Goal: Task Accomplishment & Management: Use online tool/utility

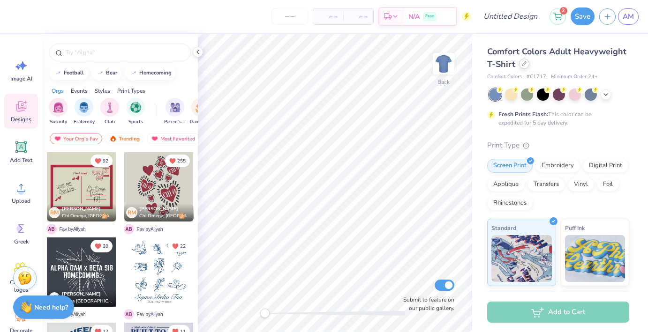
click at [525, 65] on icon at bounding box center [524, 63] width 5 height 5
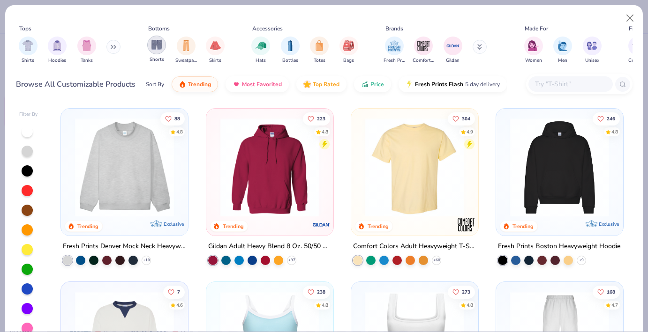
click at [156, 46] on img "filter for Shorts" at bounding box center [156, 44] width 11 height 11
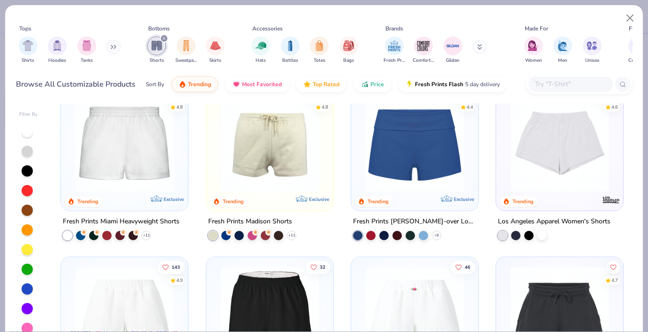
scroll to position [29, 0]
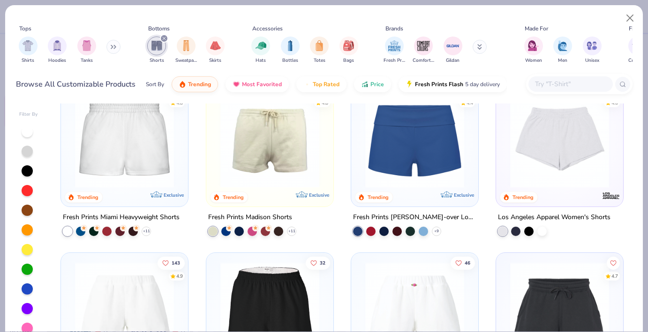
click at [298, 176] on img at bounding box center [270, 138] width 108 height 99
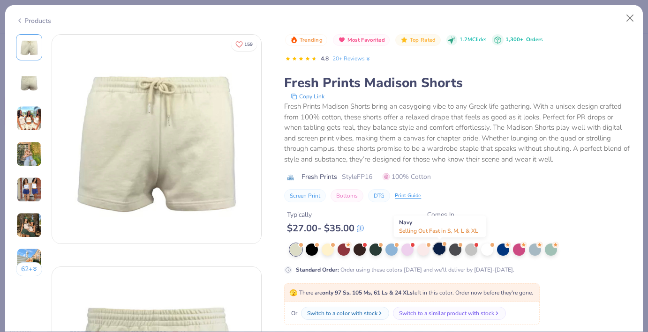
click at [442, 252] on div at bounding box center [439, 249] width 12 height 12
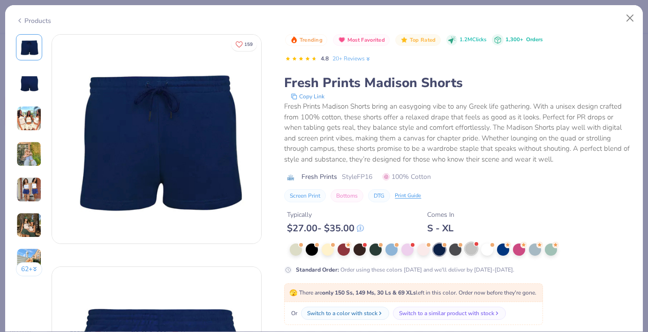
click at [475, 249] on div at bounding box center [471, 249] width 12 height 12
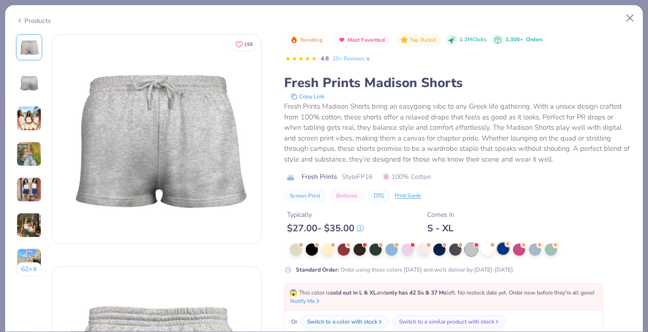
click at [504, 248] on div at bounding box center [503, 249] width 12 height 12
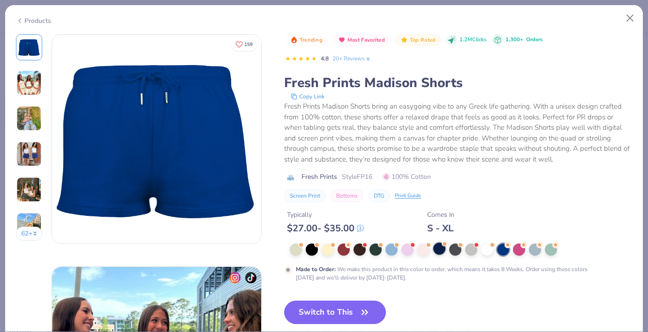
click at [440, 245] on div at bounding box center [439, 249] width 12 height 12
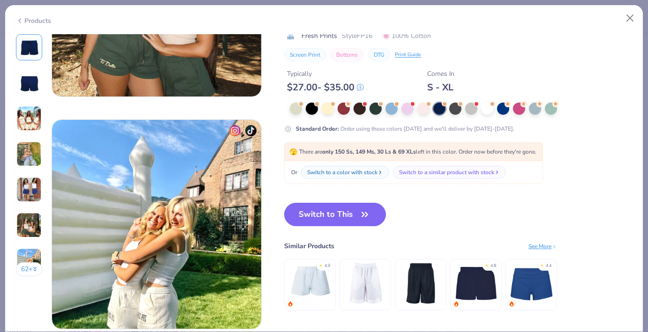
scroll to position [1307, 0]
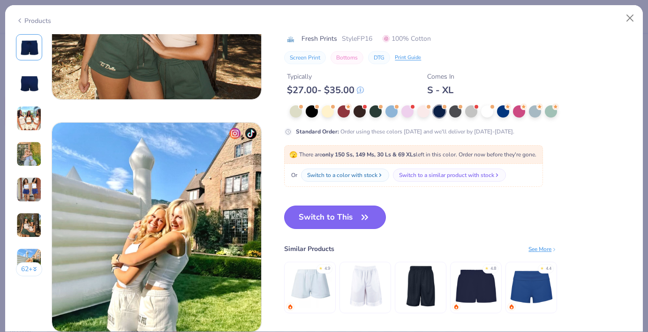
click at [347, 208] on button "Switch to This" at bounding box center [335, 217] width 102 height 23
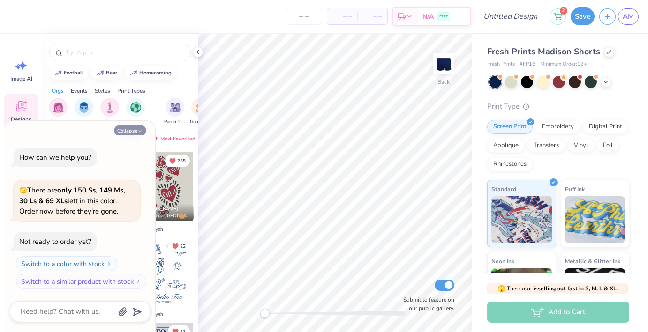
click at [135, 134] on button "Collapse" at bounding box center [129, 131] width 31 height 10
type textarea "x"
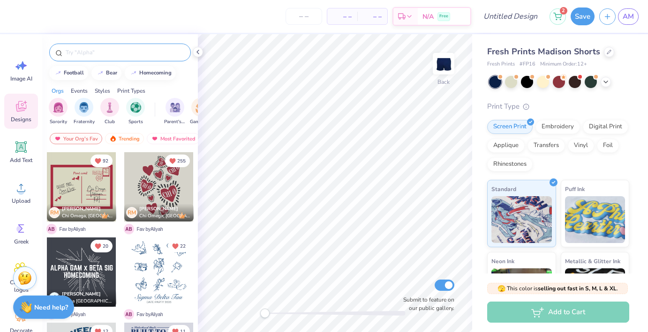
click at [96, 49] on input "text" at bounding box center [125, 52] width 120 height 9
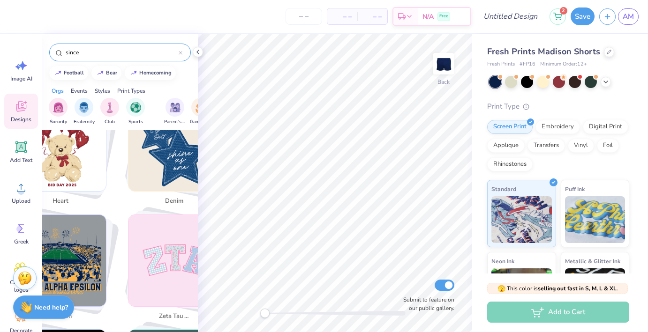
scroll to position [1013, 0]
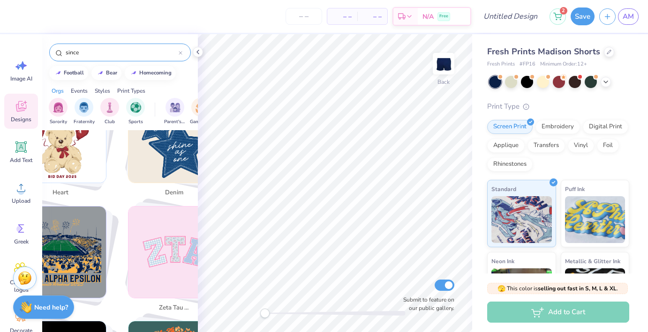
click at [117, 52] on input "since" at bounding box center [122, 52] width 114 height 9
type input "since [DATE]"
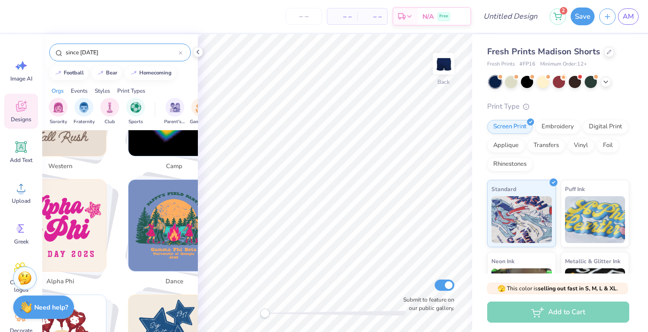
scroll to position [0, 0]
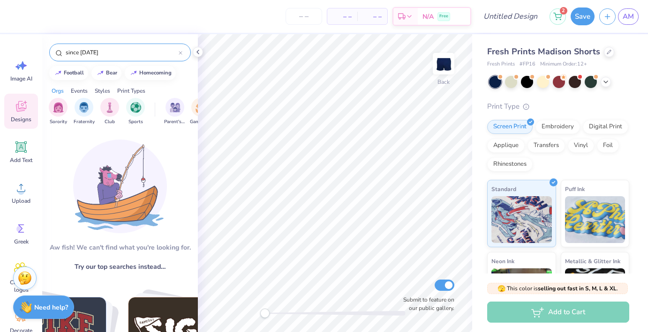
click at [181, 53] on icon at bounding box center [181, 53] width 4 height 4
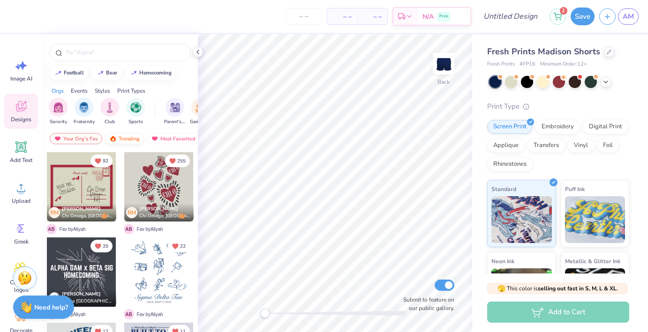
click at [125, 140] on div "Trending" at bounding box center [124, 138] width 39 height 11
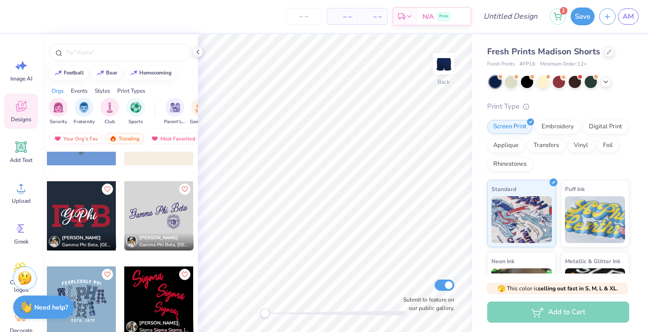
scroll to position [3898, 0]
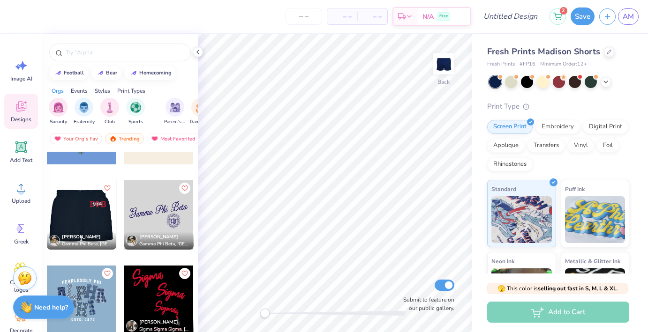
click at [93, 225] on div at bounding box center [81, 215] width 208 height 69
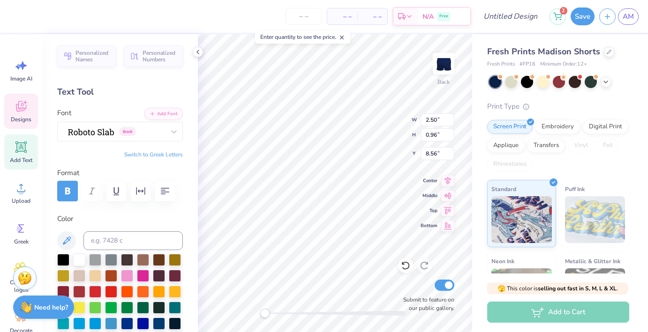
type textarea "G"
click at [172, 150] on div "Personalized Names Personalized Numbers Text Tool Add Font Font Greek Switch to…" at bounding box center [120, 183] width 156 height 298
click at [170, 156] on button "Switch to Greek Letters" at bounding box center [153, 155] width 59 height 8
type textarea "ΑΔΠ"
type input "1.54"
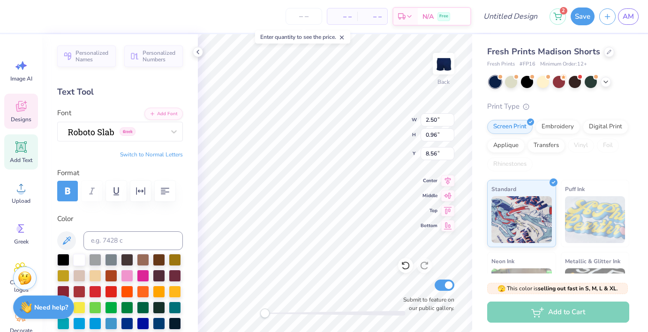
type input "0.70"
type input "8.71"
type textarea "adpi"
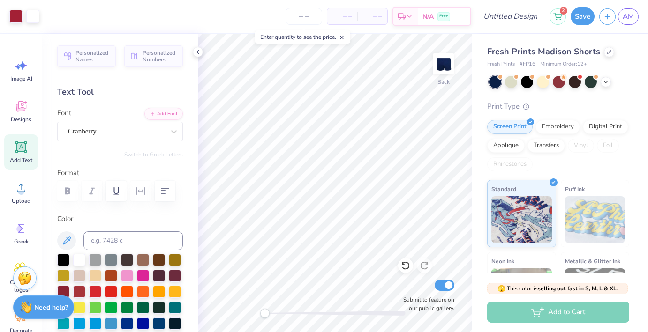
click at [345, 18] on span "– –" at bounding box center [342, 17] width 19 height 10
click at [349, 18] on span "– –" at bounding box center [342, 17] width 19 height 10
click at [307, 17] on input "number" at bounding box center [304, 16] width 37 height 17
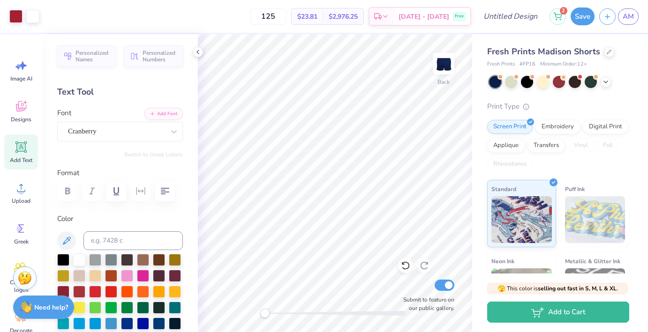
type input "125"
type input "8.39"
type input "3.81"
type input "1.49"
type input "8.31"
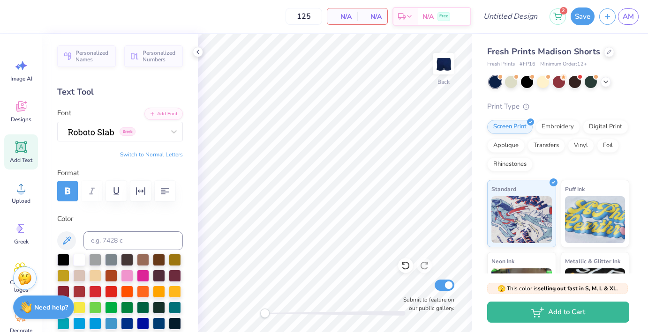
click at [29, 150] on div "Add Text" at bounding box center [21, 152] width 34 height 35
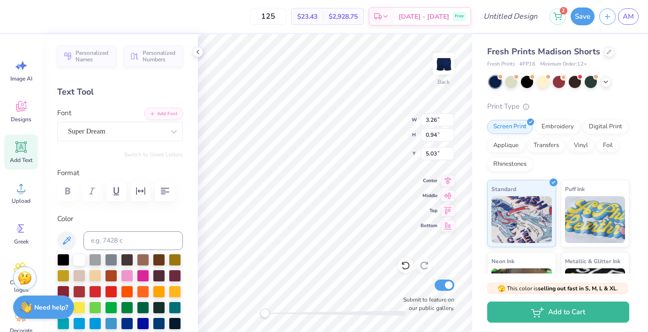
scroll to position [0, 2]
type textarea "Alpha Delta Pi"
click at [409, 261] on div "Back W 7.45 7.45 " H 1.08 1.08 " Y 4.96 4.96 " Center Middle Top Bottom Submit …" at bounding box center [335, 183] width 274 height 298
click at [77, 138] on div "Super Dream" at bounding box center [116, 131] width 98 height 15
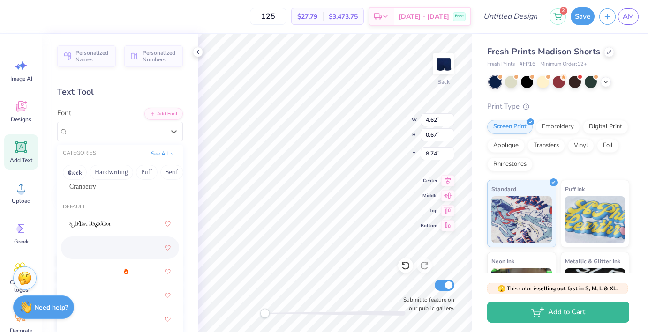
scroll to position [19, 0]
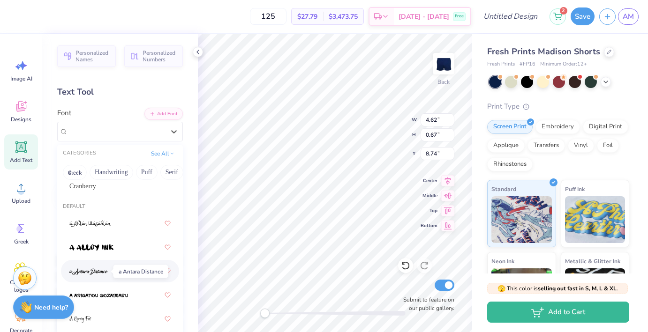
click at [97, 271] on img at bounding box center [88, 272] width 38 height 7
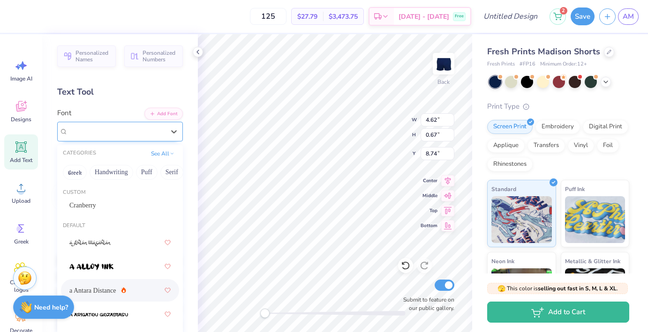
click at [104, 129] on div "a Antara Distance" at bounding box center [116, 131] width 98 height 15
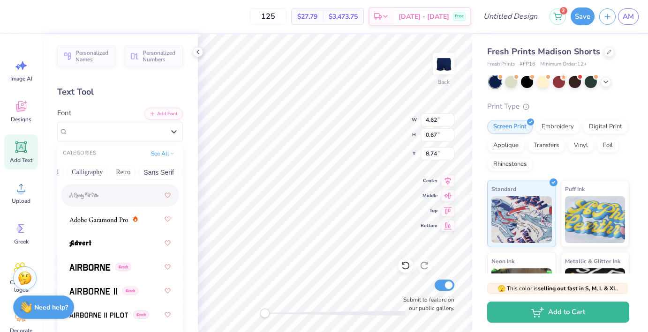
scroll to position [0, 146]
click at [98, 170] on button "Calligraphy" at bounding box center [86, 172] width 41 height 15
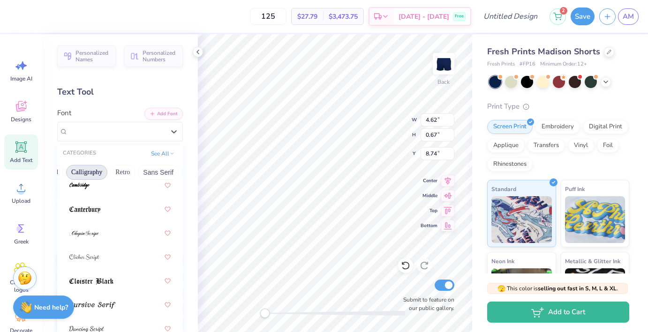
scroll to position [0, 0]
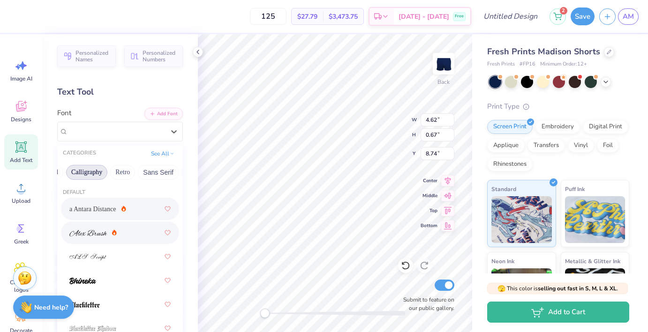
click at [133, 236] on div at bounding box center [119, 233] width 101 height 17
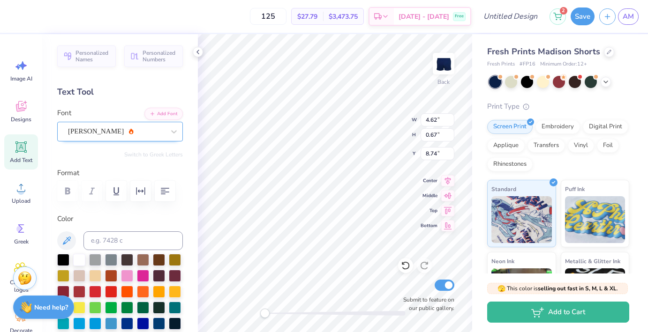
click at [97, 131] on div "[PERSON_NAME]" at bounding box center [116, 131] width 98 height 15
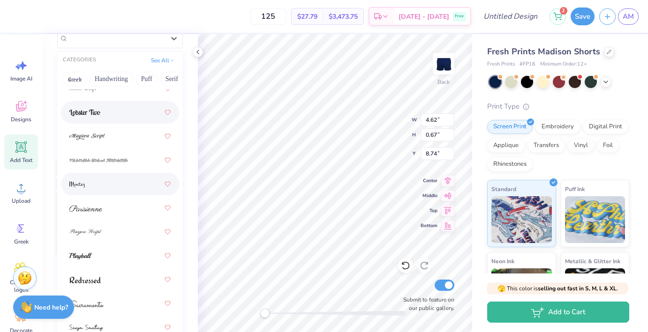
scroll to position [97, 0]
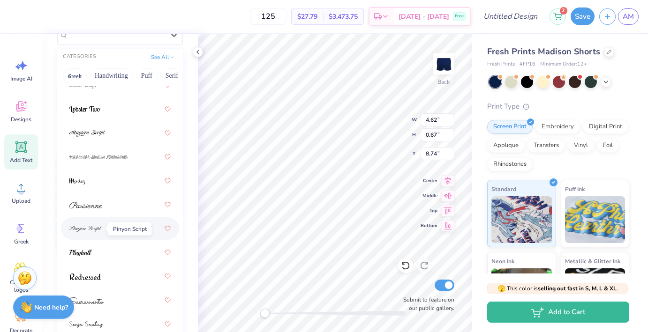
click at [100, 231] on img at bounding box center [85, 229] width 32 height 7
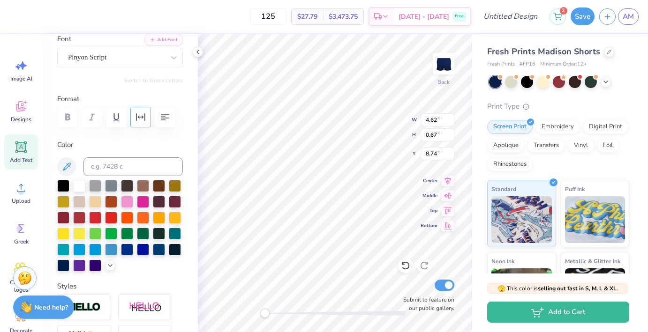
scroll to position [68, 0]
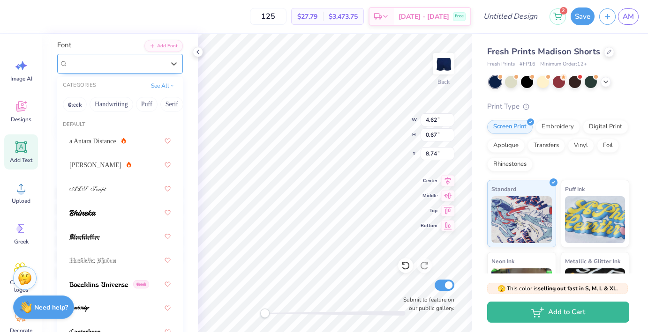
click at [118, 56] on div "Pinyon Script" at bounding box center [116, 63] width 98 height 15
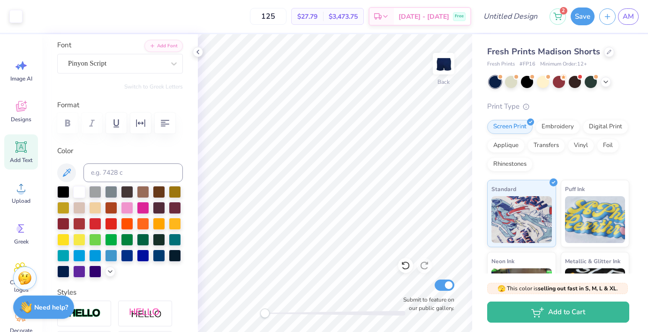
click at [20, 158] on span "Add Text" at bounding box center [21, 161] width 23 height 8
type textarea "s"
type textarea "SINCE [DATE]"
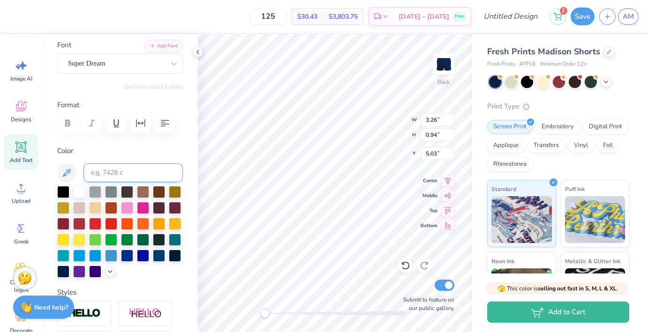
scroll to position [0, 1]
drag, startPoint x: 267, startPoint y: 316, endPoint x: 275, endPoint y: 315, distance: 7.6
click at [275, 315] on div "Accessibility label" at bounding box center [277, 313] width 9 height 9
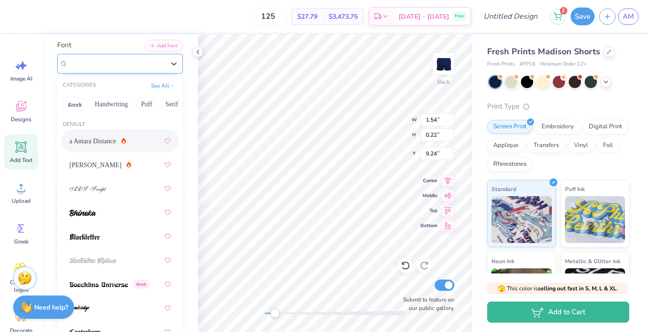
click at [96, 60] on div "Super Dream" at bounding box center [116, 63] width 98 height 15
click at [109, 100] on button "Handwriting" at bounding box center [112, 104] width 44 height 15
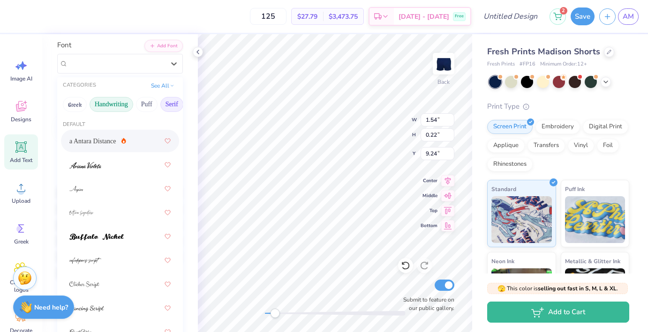
click at [170, 106] on button "Serif" at bounding box center [171, 104] width 23 height 15
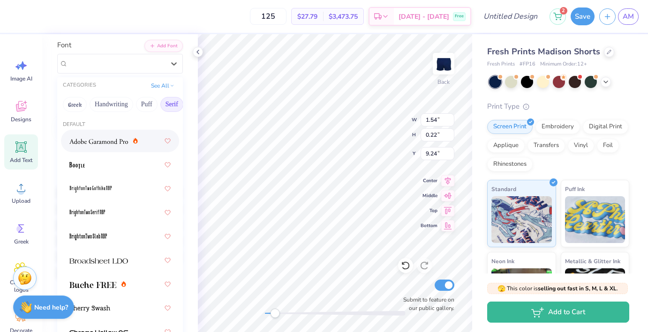
click at [96, 144] on img at bounding box center [98, 141] width 59 height 7
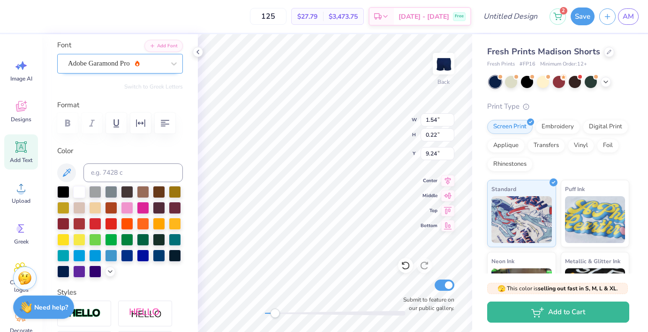
click at [125, 62] on div "Adobe Garamond Pro" at bounding box center [116, 63] width 98 height 15
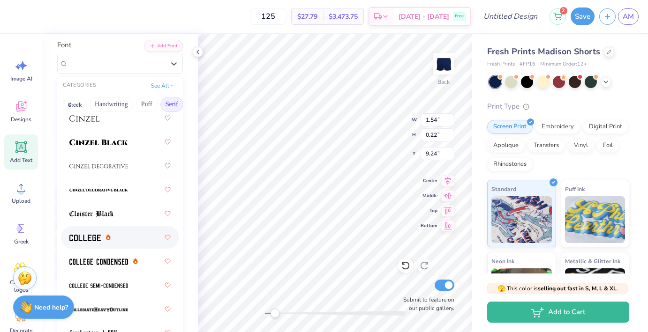
scroll to position [308, 0]
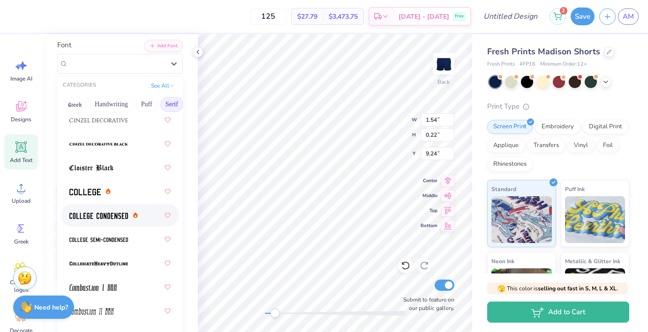
click at [105, 215] on img at bounding box center [98, 216] width 59 height 7
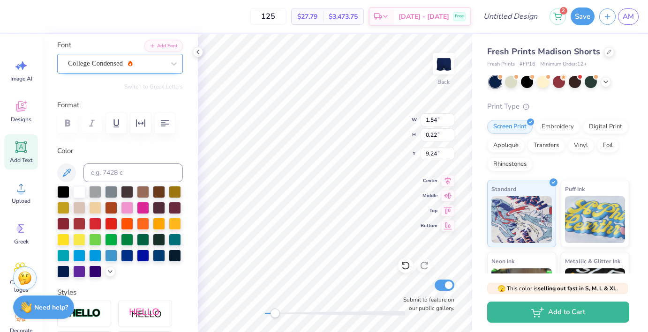
click at [106, 62] on div "College Condensed" at bounding box center [116, 63] width 98 height 15
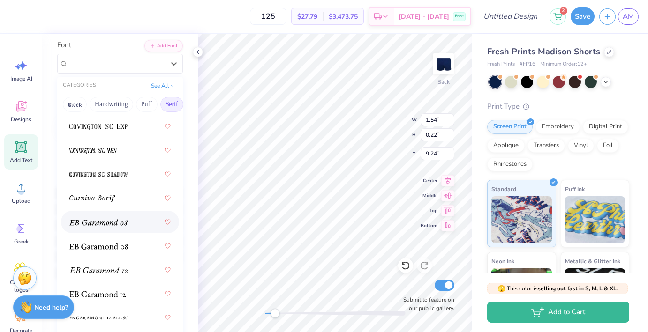
scroll to position [754, 0]
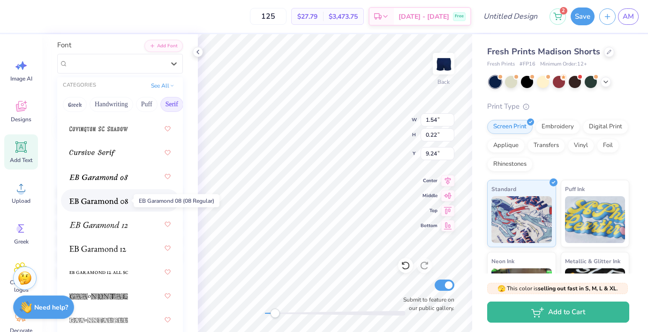
click at [114, 199] on img at bounding box center [98, 201] width 59 height 7
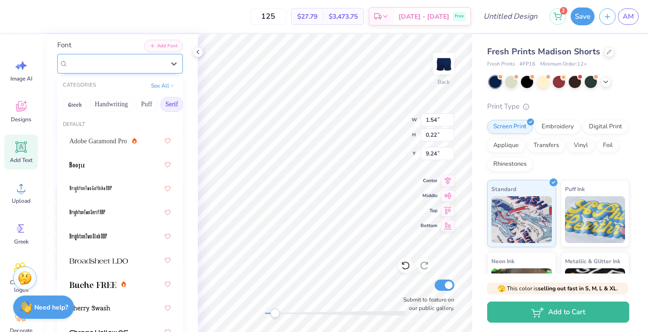
click at [104, 59] on div "EB Garamond 08 (08 Regular) [DEMOGRAPHIC_DATA]" at bounding box center [116, 63] width 98 height 15
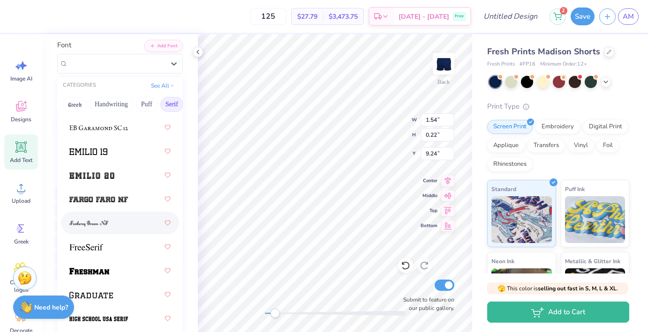
scroll to position [1018, 0]
click at [96, 270] on img at bounding box center [89, 271] width 40 height 7
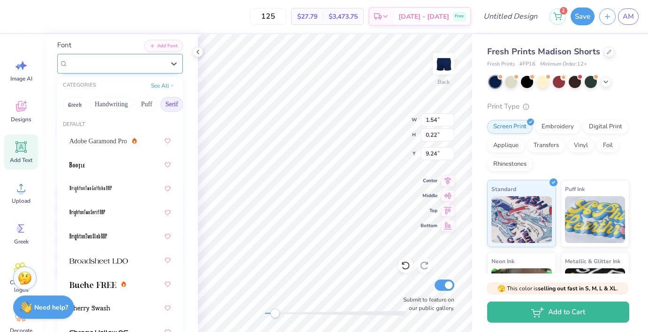
click at [104, 64] on div "Freshman" at bounding box center [116, 63] width 98 height 15
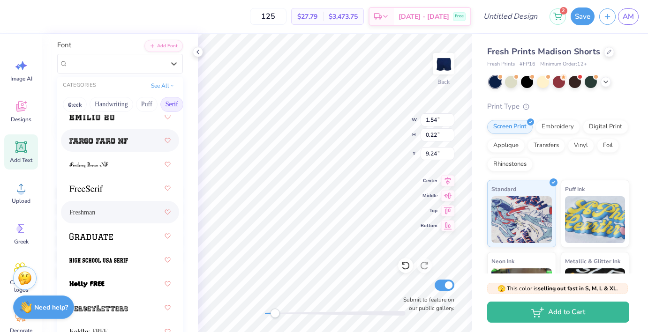
scroll to position [1077, 0]
click at [113, 183] on div at bounding box center [119, 188] width 101 height 17
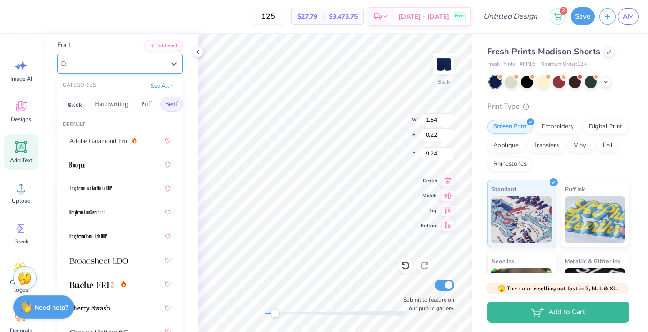
click at [100, 68] on div "FreeSerif Greek" at bounding box center [116, 63] width 98 height 15
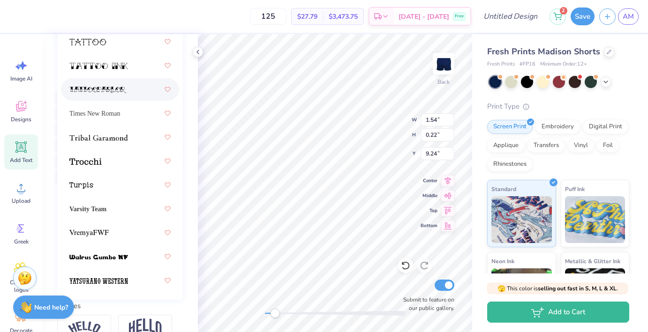
scroll to position [182, 0]
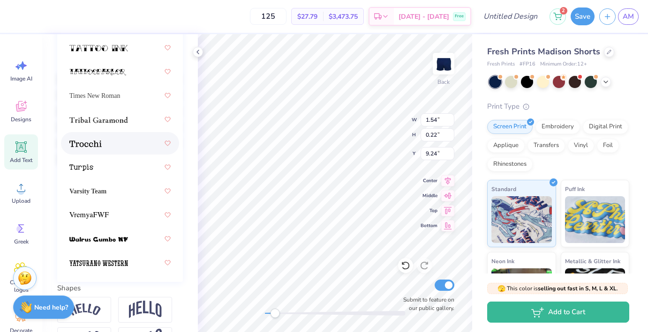
click at [118, 145] on div at bounding box center [119, 143] width 101 height 17
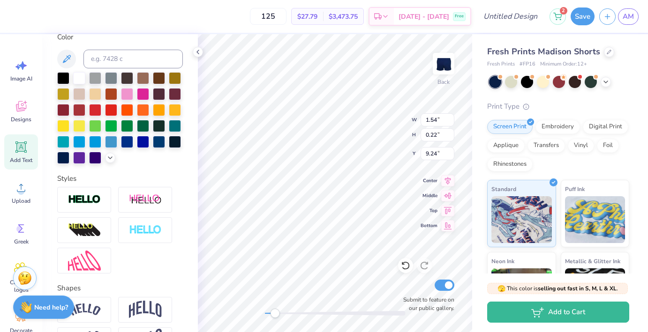
scroll to position [0, 0]
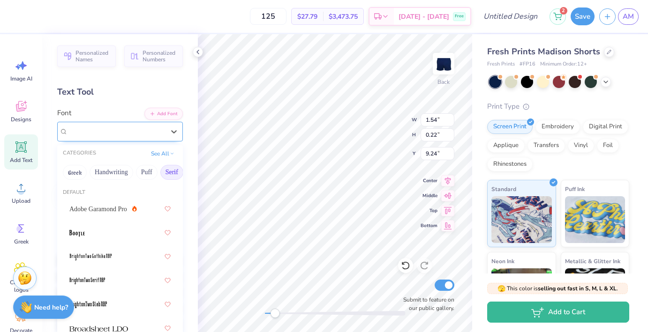
click at [97, 130] on div "Trocchi" at bounding box center [116, 131] width 98 height 15
click at [152, 173] on button "Puff" at bounding box center [147, 172] width 22 height 15
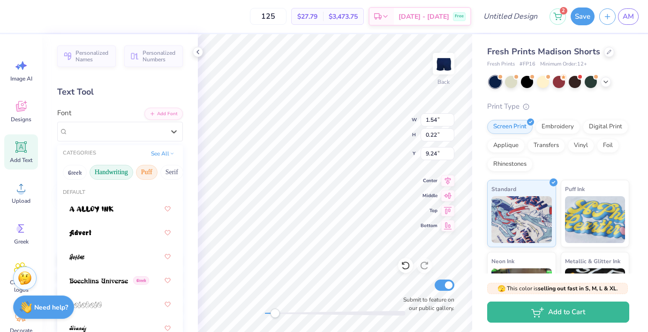
click at [106, 173] on button "Handwriting" at bounding box center [112, 172] width 44 height 15
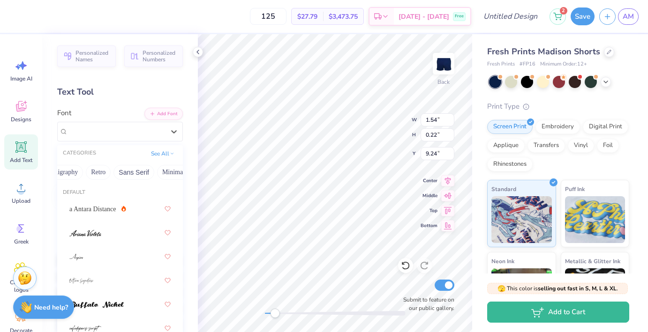
scroll to position [0, 175]
click at [119, 166] on button "Sans Serif" at bounding box center [128, 172] width 41 height 15
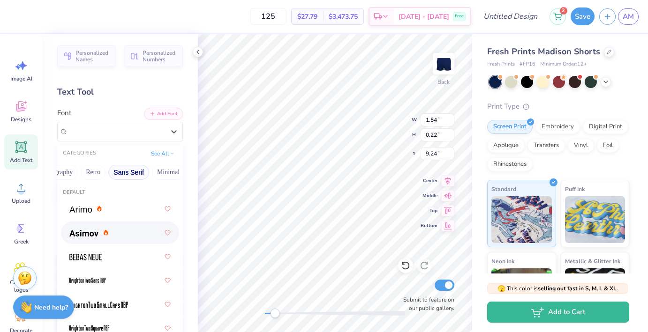
click at [122, 235] on div at bounding box center [119, 233] width 101 height 17
click at [109, 134] on div "[PERSON_NAME] Greek" at bounding box center [116, 131] width 98 height 15
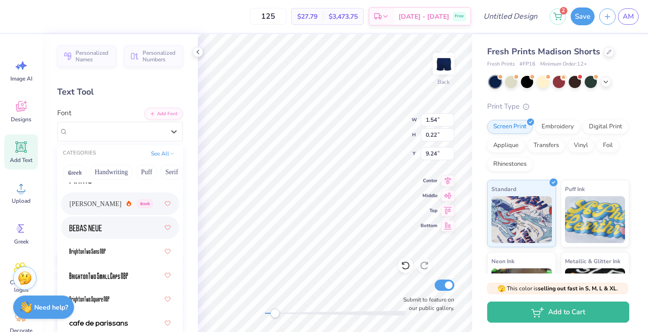
click at [106, 232] on div at bounding box center [119, 227] width 101 height 17
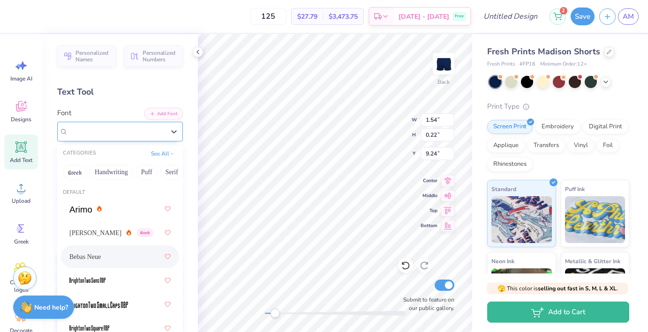
click at [85, 132] on div "Bebas Neue" at bounding box center [116, 131] width 98 height 15
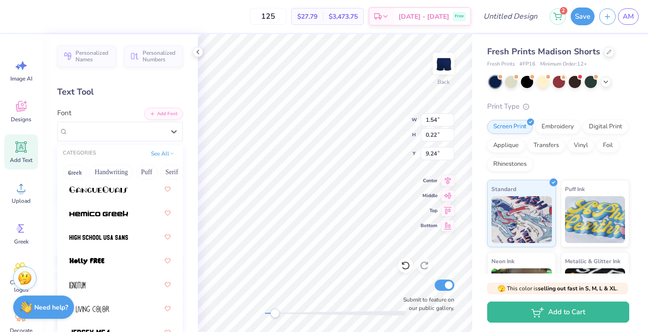
scroll to position [331, 0]
click at [116, 244] on div at bounding box center [119, 236] width 101 height 17
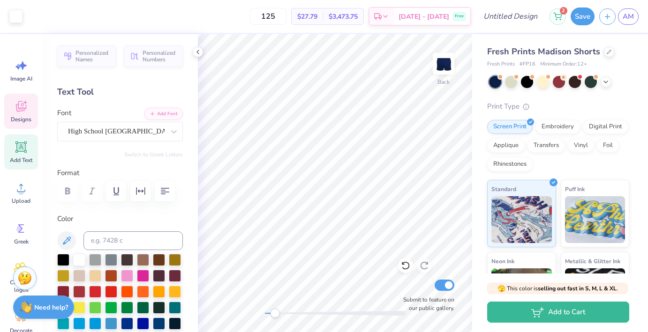
click at [20, 108] on icon at bounding box center [21, 106] width 10 height 11
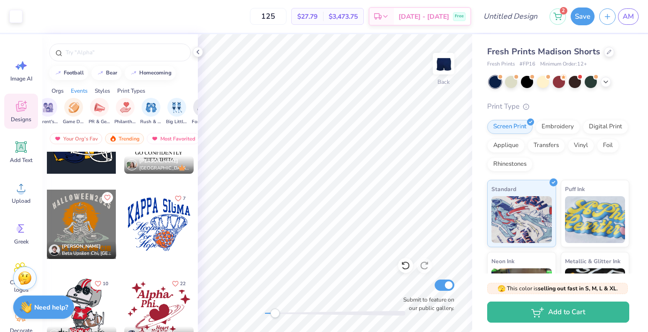
scroll to position [0, 142]
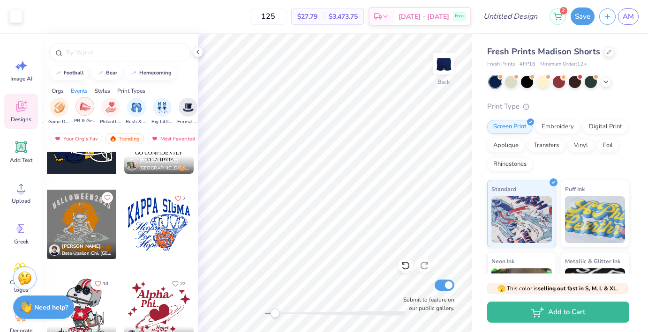
click at [84, 107] on img "filter for PR & General" at bounding box center [85, 106] width 11 height 11
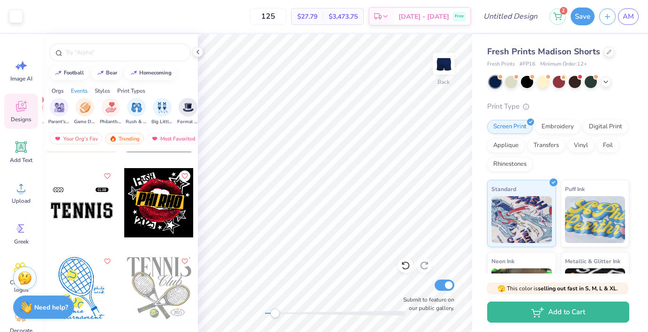
scroll to position [6984, 0]
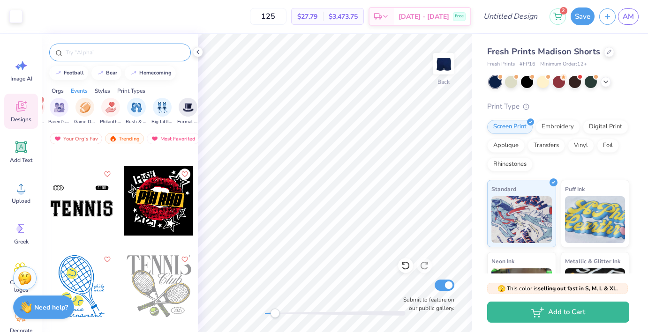
click at [111, 47] on div at bounding box center [120, 53] width 142 height 18
click at [109, 52] on input "text" at bounding box center [125, 52] width 120 height 9
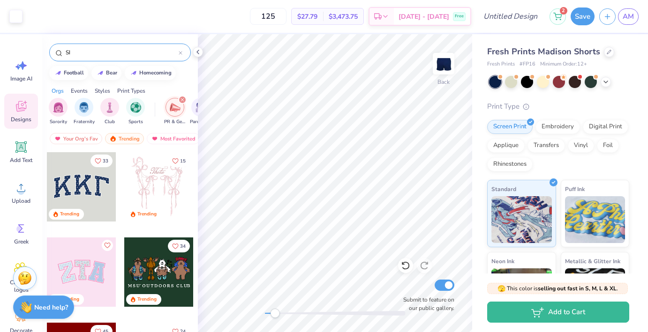
type input "S"
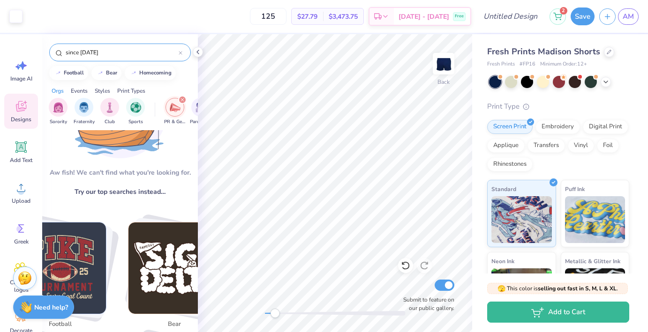
scroll to position [0, 0]
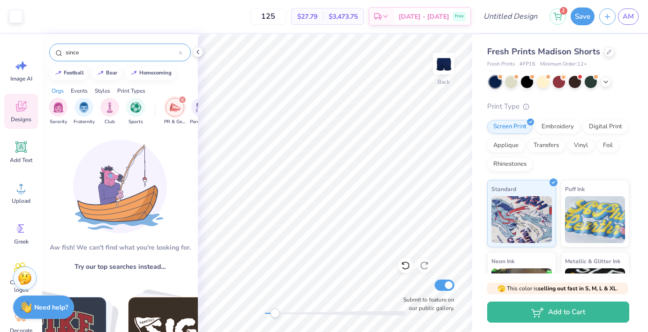
type input "since"
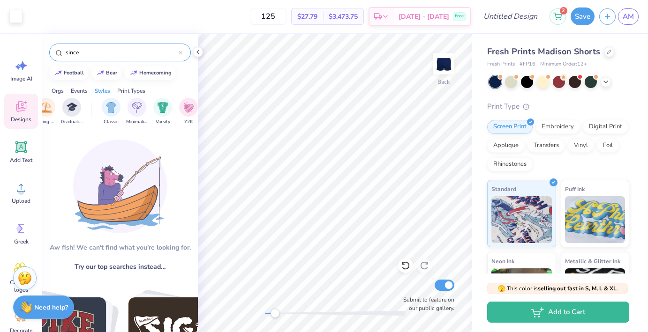
scroll to position [0, 448]
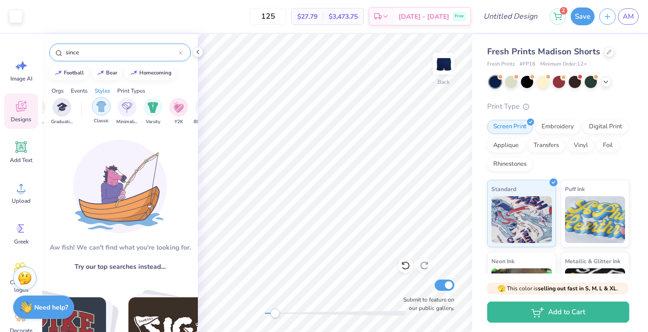
click at [109, 111] on div "filter for Classic" at bounding box center [101, 106] width 19 height 19
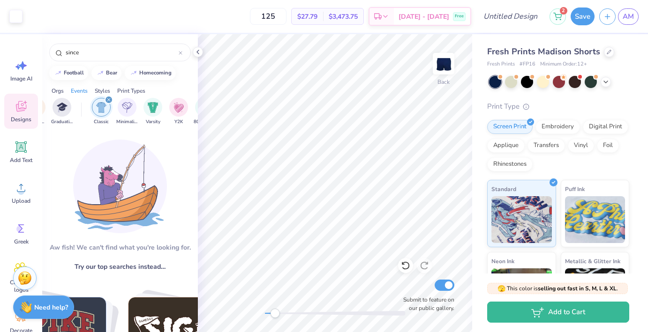
scroll to position [0, 0]
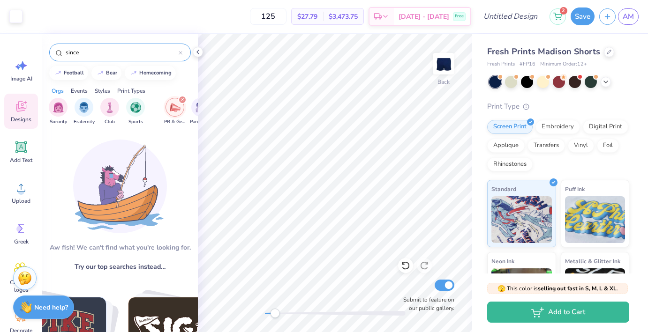
click at [183, 53] on div "since" at bounding box center [120, 53] width 142 height 18
click at [181, 52] on icon at bounding box center [181, 53] width 4 height 4
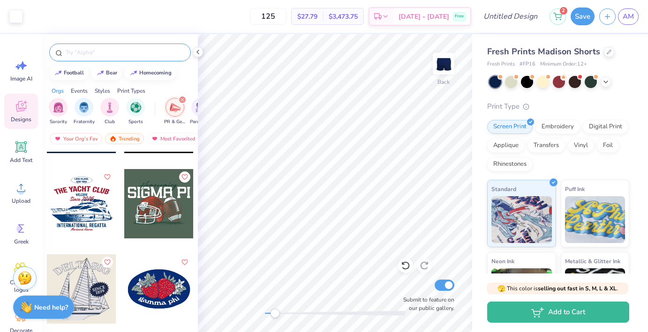
scroll to position [6427, 0]
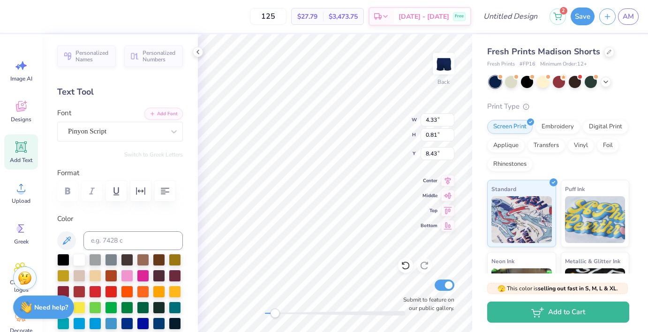
click at [69, 188] on div at bounding box center [120, 191] width 126 height 21
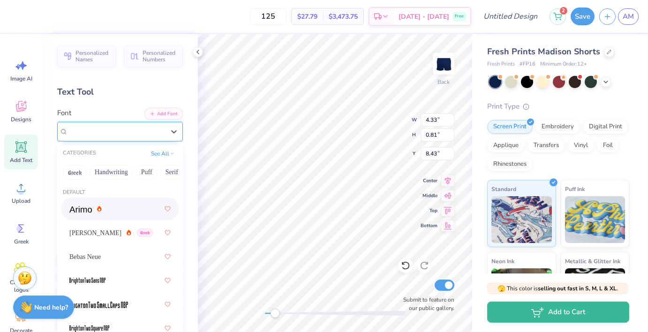
click at [90, 136] on div at bounding box center [116, 131] width 97 height 13
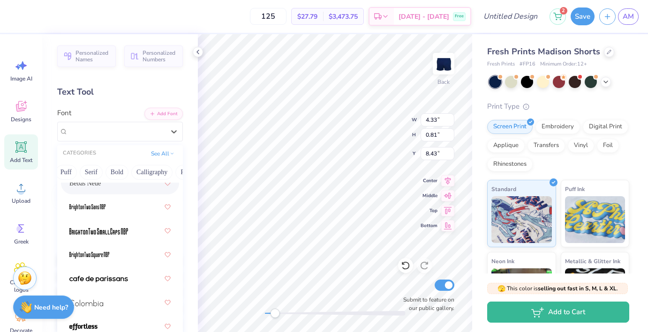
scroll to position [0, 82]
click at [138, 170] on button "Calligraphy" at bounding box center [150, 172] width 41 height 15
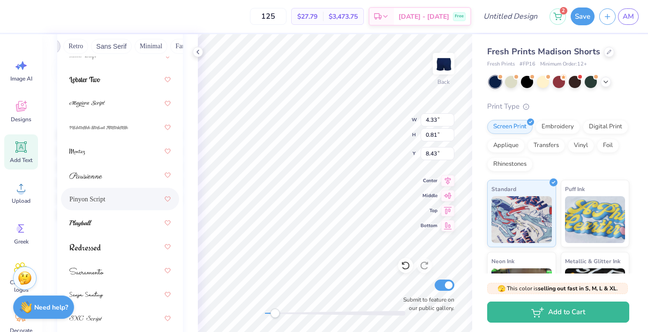
scroll to position [127, 0]
click at [123, 226] on div at bounding box center [119, 222] width 101 height 17
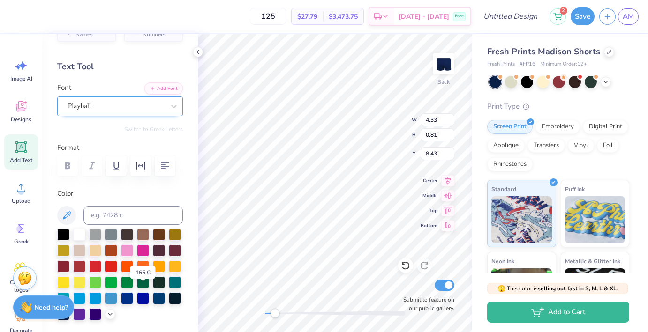
scroll to position [0, 0]
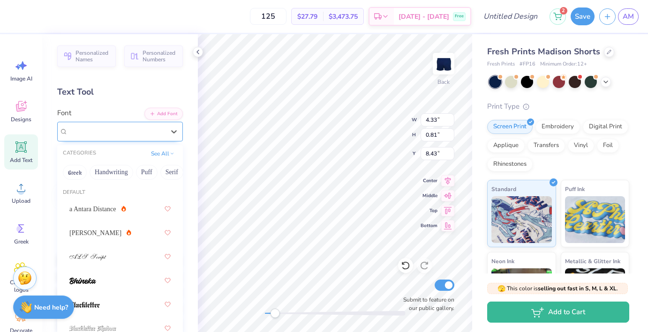
click at [125, 136] on div "Playball" at bounding box center [116, 131] width 98 height 15
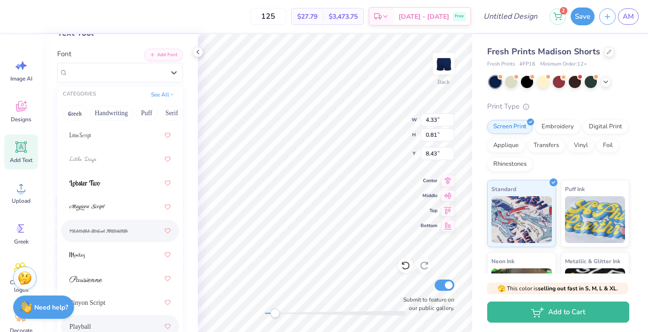
scroll to position [434, 0]
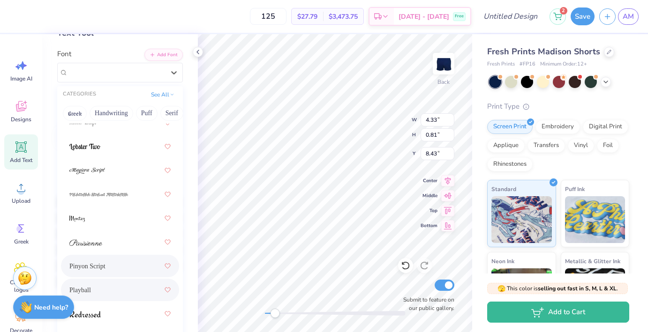
click at [113, 264] on div "Pinyon Script" at bounding box center [119, 266] width 101 height 17
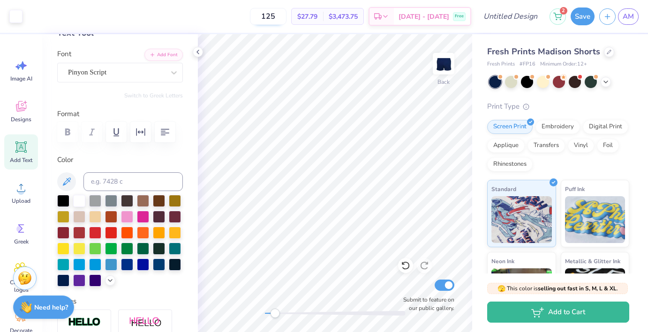
click at [286, 18] on input "125" at bounding box center [268, 16] width 37 height 17
type input "124"
drag, startPoint x: 275, startPoint y: 316, endPoint x: 265, endPoint y: 315, distance: 9.4
click at [265, 315] on div "Accessibility label" at bounding box center [265, 313] width 9 height 9
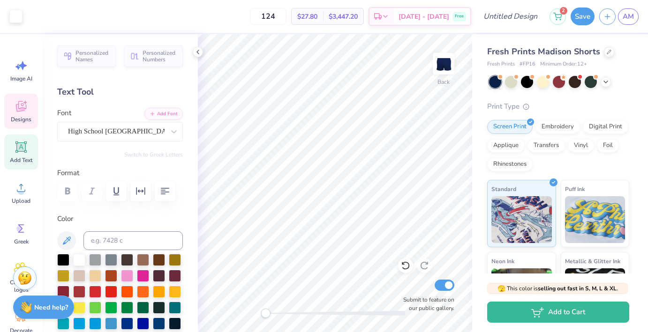
click at [22, 109] on icon at bounding box center [21, 106] width 10 height 11
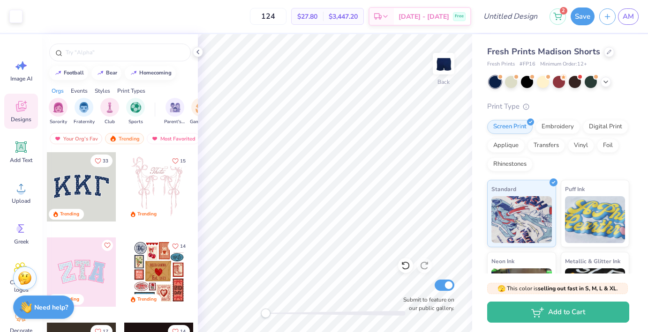
click at [100, 188] on div at bounding box center [81, 186] width 69 height 69
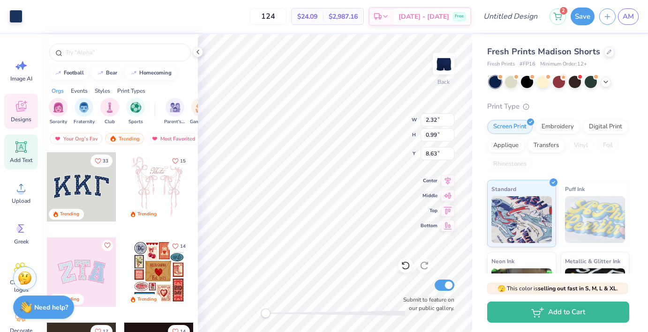
click at [24, 147] on icon at bounding box center [21, 147] width 9 height 9
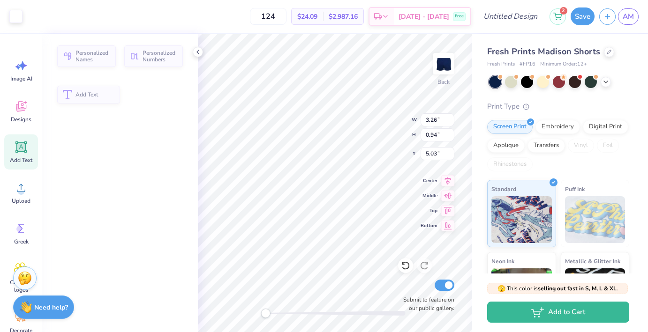
type input "3.26"
type input "0.94"
type input "5.03"
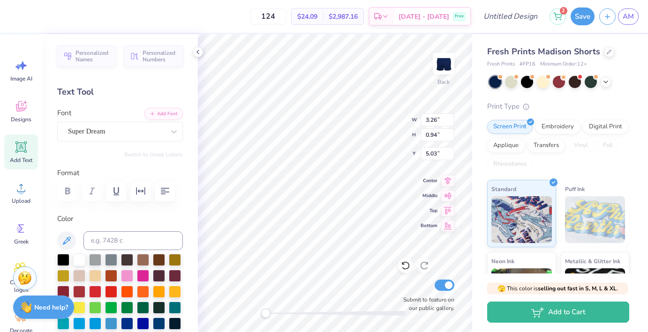
type textarea "TET"
type input "2.36"
type input "1.04"
type input "8.61"
type input "2.32"
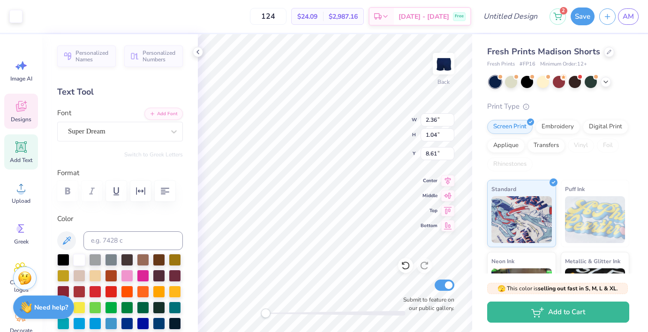
type input "0.99"
type input "8.63"
click at [404, 263] on icon at bounding box center [405, 266] width 8 height 8
click at [407, 265] on icon at bounding box center [405, 265] width 9 height 9
click at [404, 264] on icon at bounding box center [403, 264] width 2 height 2
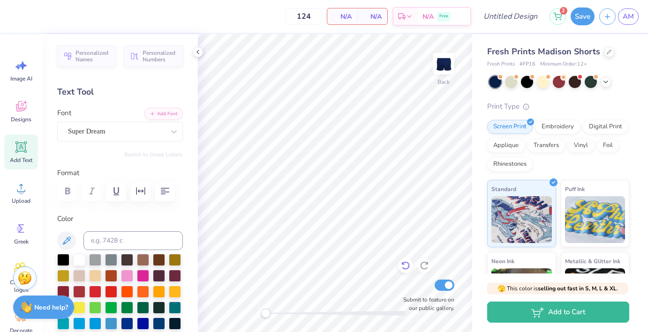
click at [402, 266] on icon at bounding box center [405, 265] width 9 height 9
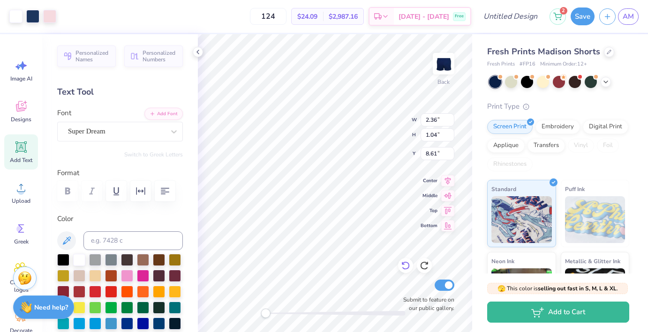
type input "5.81"
type input "2.55"
type input "7.55"
type input "2.21"
type input "0.97"
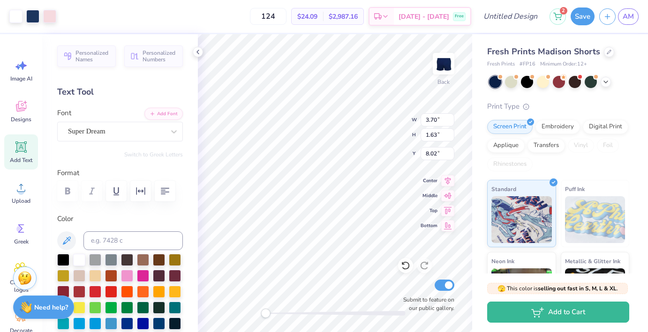
type input "8.16"
type input "8.53"
type input "3.72"
type input "1.63"
type input "8.05"
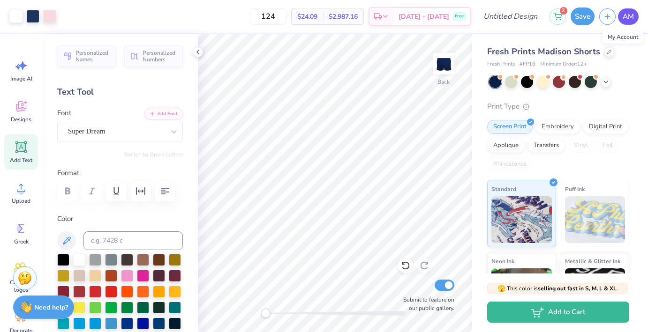
click at [629, 19] on span "AM" at bounding box center [628, 16] width 11 height 11
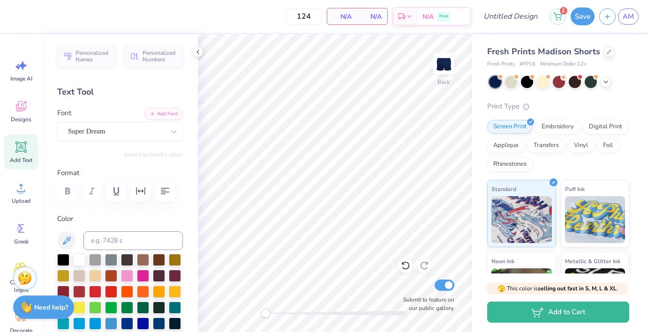
click at [23, 158] on span "Add Text" at bounding box center [21, 161] width 23 height 8
type textarea "Alpha Delta Pi"
drag, startPoint x: 265, startPoint y: 310, endPoint x: 271, endPoint y: 309, distance: 5.6
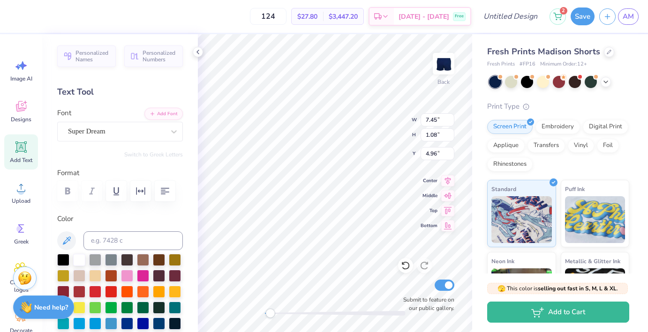
click at [271, 309] on div "Accessibility label" at bounding box center [269, 313] width 9 height 9
click at [104, 120] on div "Font Super Dream" at bounding box center [120, 125] width 126 height 34
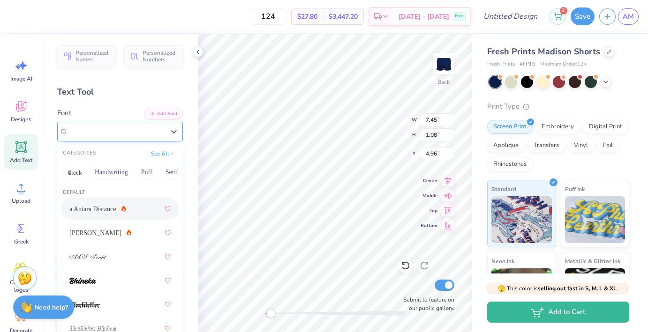
click at [104, 130] on div "Super Dream" at bounding box center [116, 131] width 98 height 15
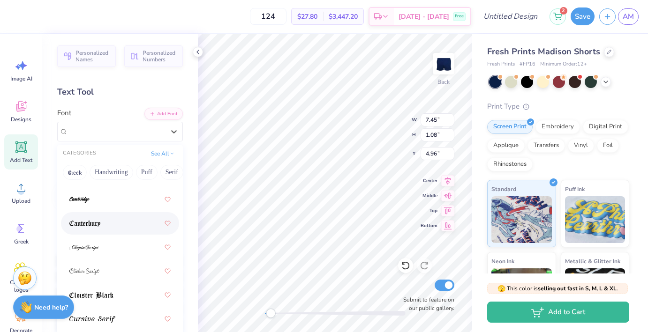
scroll to position [178, 0]
click at [121, 250] on div at bounding box center [119, 246] width 101 height 17
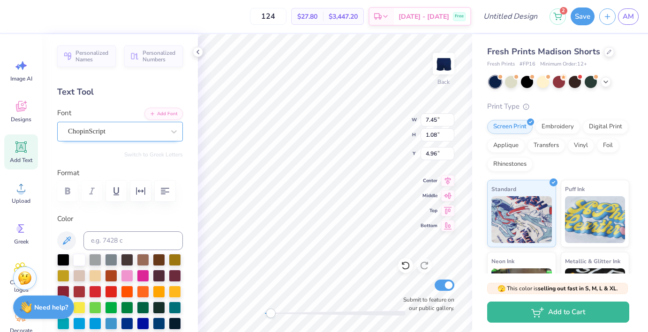
click at [112, 130] on div "ChopinScript" at bounding box center [116, 131] width 98 height 15
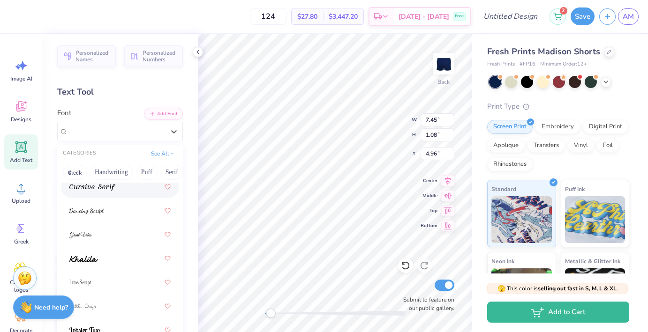
scroll to position [309, 0]
click at [123, 236] on div at bounding box center [119, 234] width 101 height 17
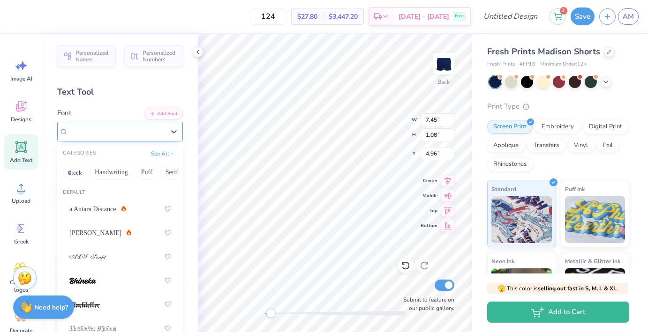
click at [123, 136] on div "Great Vibes" at bounding box center [116, 131] width 98 height 15
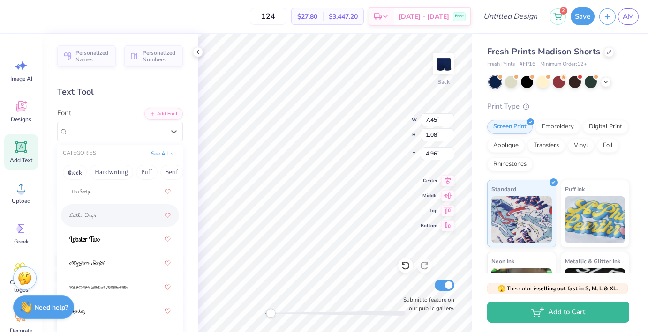
scroll to position [405, 0]
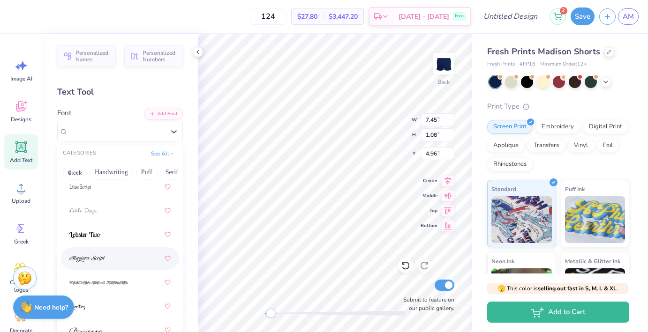
click at [134, 257] on div at bounding box center [119, 258] width 101 height 17
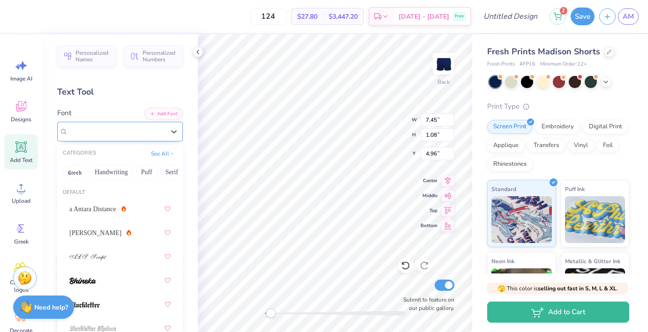
click at [130, 127] on div "[PERSON_NAME] Script" at bounding box center [116, 131] width 98 height 15
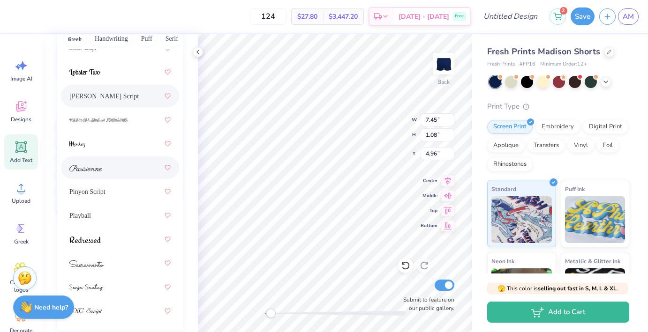
scroll to position [133, 0]
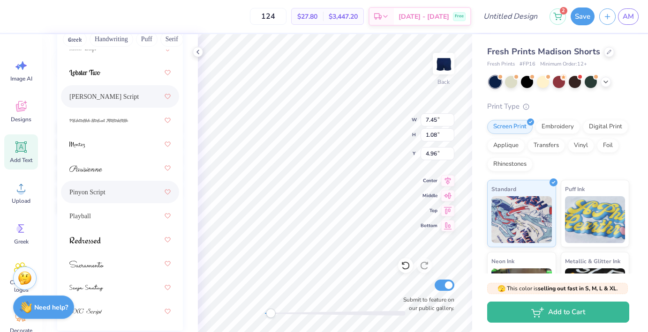
click at [137, 194] on div "Pinyon Script" at bounding box center [119, 192] width 101 height 17
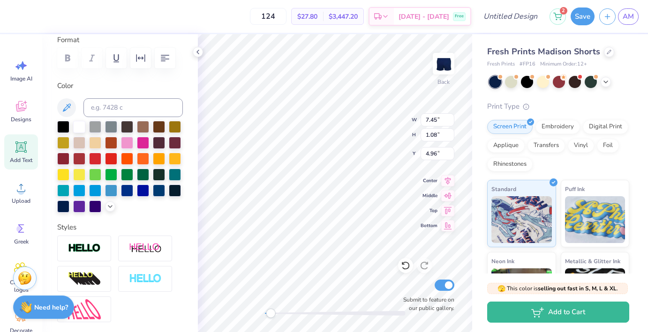
click at [71, 61] on div at bounding box center [120, 58] width 126 height 21
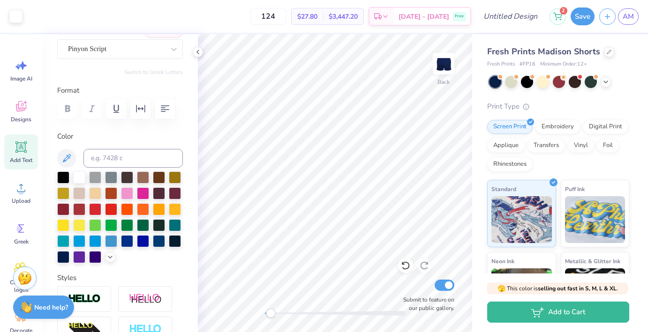
scroll to position [0, 0]
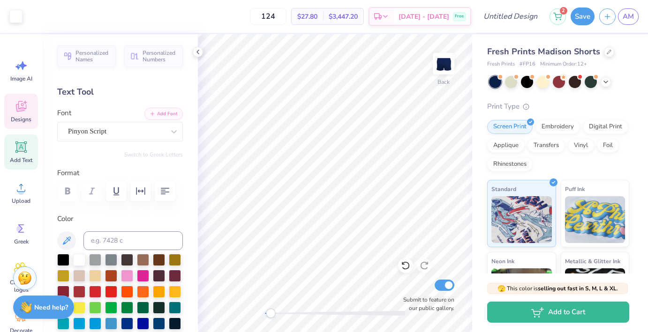
click at [19, 108] on icon at bounding box center [21, 106] width 10 height 11
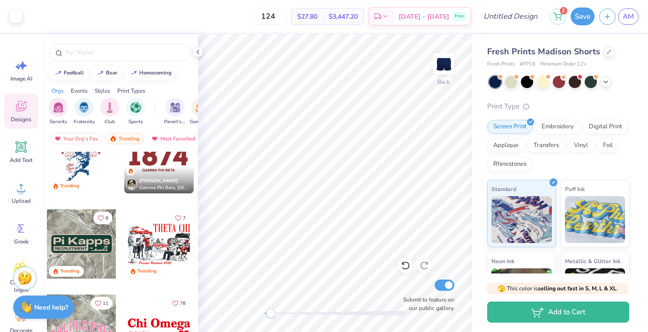
scroll to position [2077, 0]
click at [156, 164] on div at bounding box center [158, 157] width 69 height 69
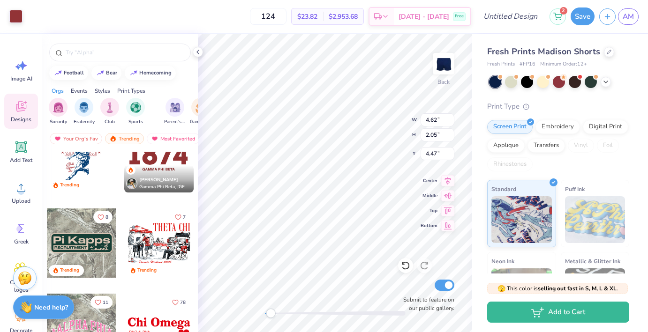
type input "4.21"
type input "0.79"
type input "8.61"
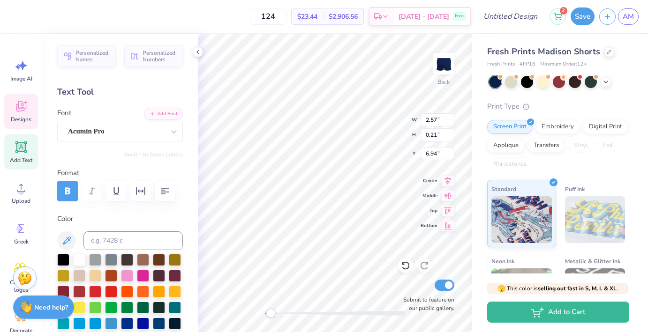
scroll to position [0, 2]
type textarea "ALPHA DELTA PI"
type input "4.62"
type input "1.58"
type input "5.10"
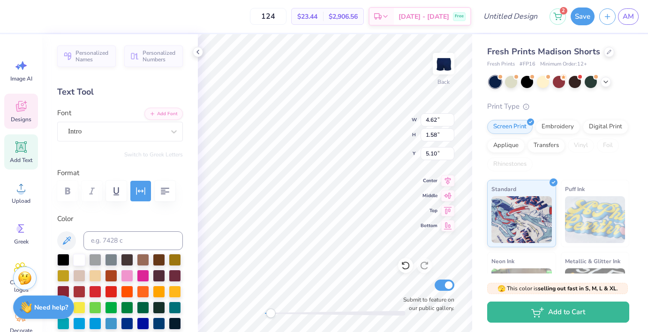
type textarea "1851"
click at [15, 13] on div at bounding box center [15, 15] width 13 height 13
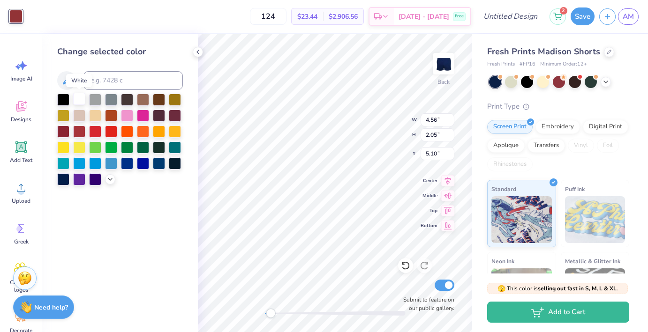
click at [82, 101] on div at bounding box center [79, 99] width 12 height 12
type input "1.59"
type input "1.00"
type input "7.24"
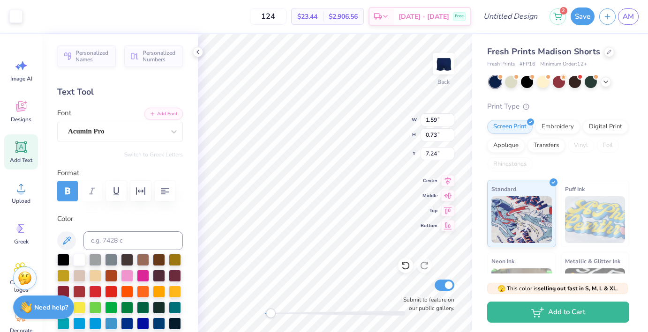
type input "2.94"
type input "1.15"
type input "6.84"
type input "8.05"
drag, startPoint x: 272, startPoint y: 312, endPoint x: 262, endPoint y: 312, distance: 10.8
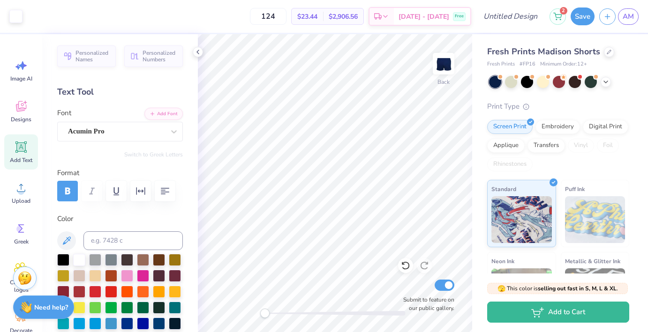
click at [262, 312] on div "Accessibility label" at bounding box center [264, 313] width 9 height 9
drag, startPoint x: 262, startPoint y: 312, endPoint x: 270, endPoint y: 311, distance: 7.6
click at [270, 311] on div "Accessibility label" at bounding box center [268, 313] width 9 height 9
click at [526, 22] on input "Design Title" at bounding box center [522, 16] width 46 height 19
type input "N"
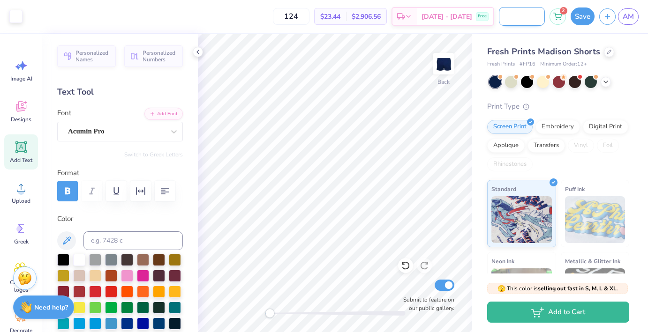
scroll to position [0, 38]
type input "new member shorts"
click at [585, 20] on button "Save" at bounding box center [583, 15] width 24 height 18
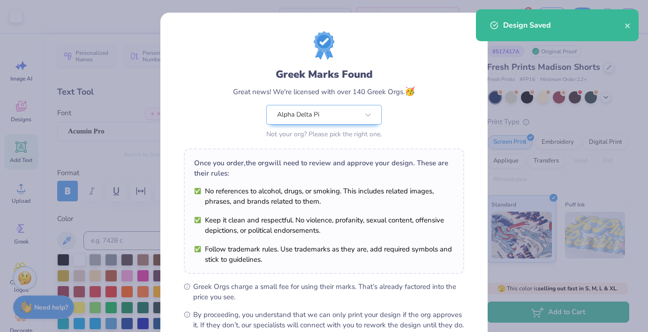
scroll to position [106, 0]
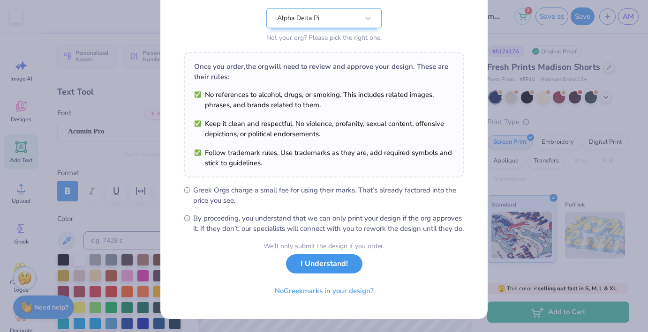
click at [343, 269] on button "I Understand!" at bounding box center [324, 264] width 76 height 19
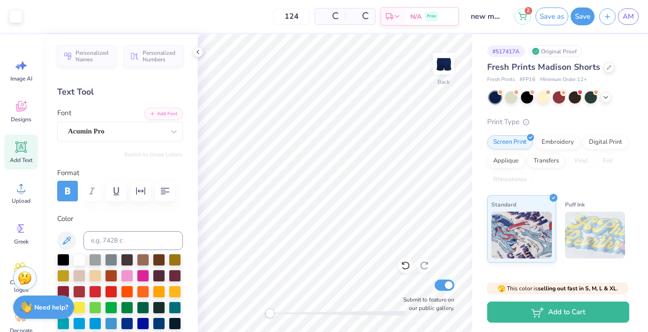
scroll to position [0, 0]
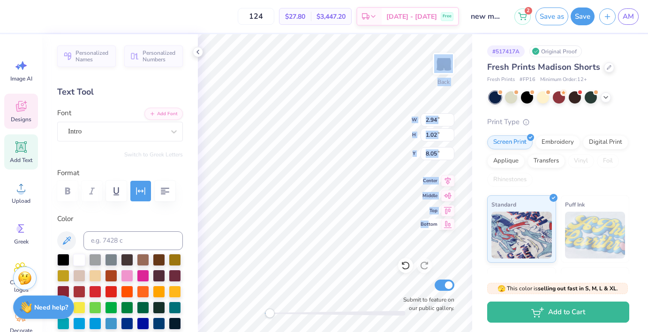
click at [429, 234] on div "Back W 2.94 2.94 " H 1.02 1.02 " Y 8.05 8.05 " Center Middle Top Bottom Submit …" at bounding box center [335, 183] width 274 height 298
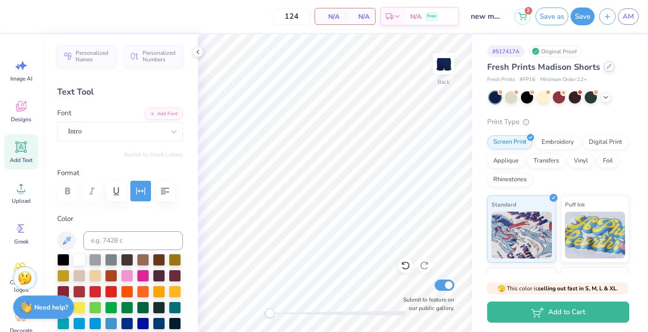
click at [606, 69] on div at bounding box center [609, 66] width 10 height 10
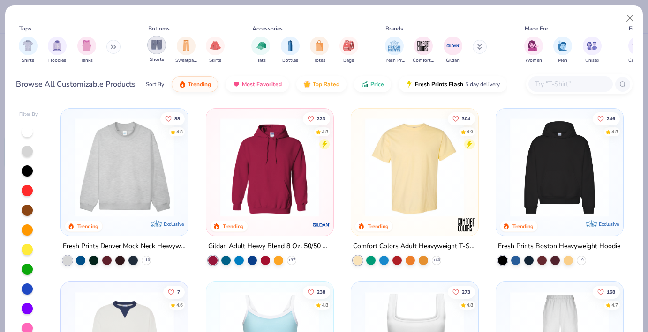
click at [155, 45] on img "filter for Shorts" at bounding box center [156, 44] width 11 height 11
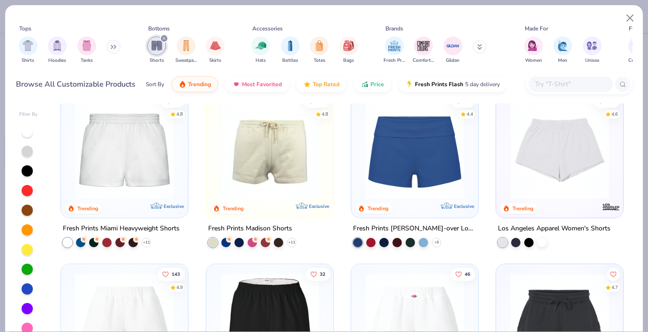
scroll to position [13, 0]
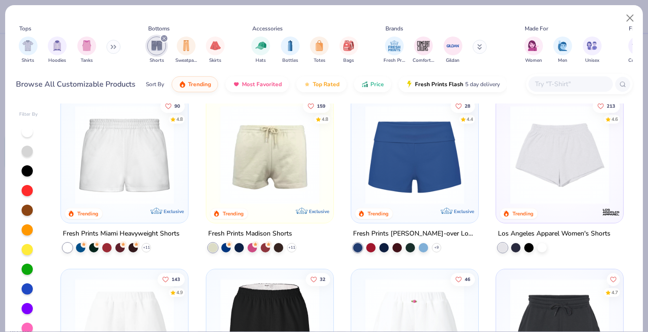
click at [119, 177] on img at bounding box center [124, 155] width 108 height 99
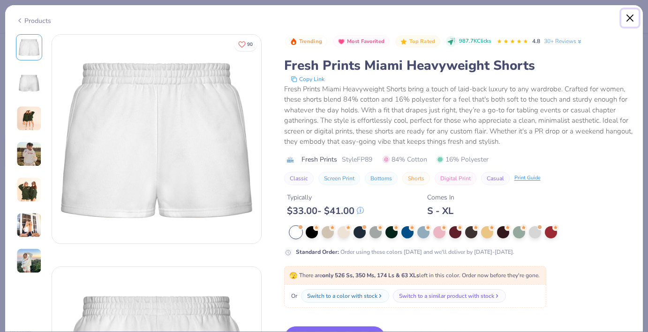
click at [629, 18] on button "Close" at bounding box center [630, 18] width 18 height 18
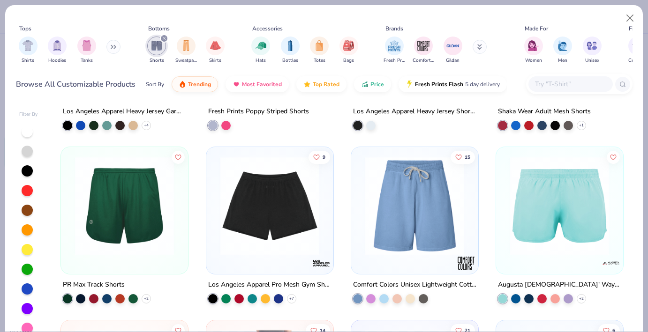
scroll to position [671, 0]
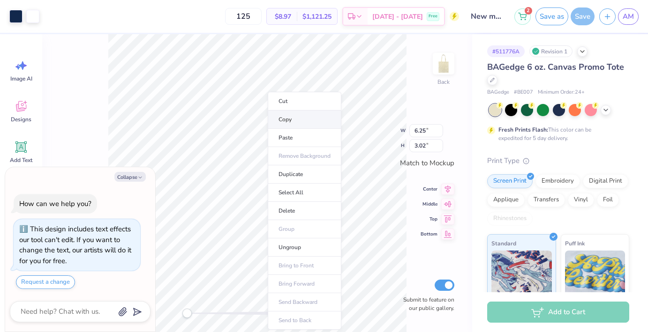
click at [305, 124] on li "Copy" at bounding box center [305, 120] width 74 height 18
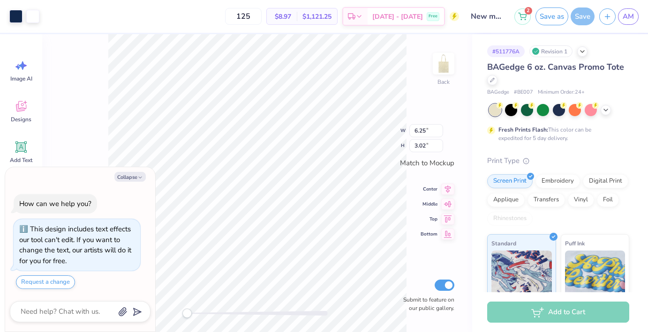
type textarea "x"
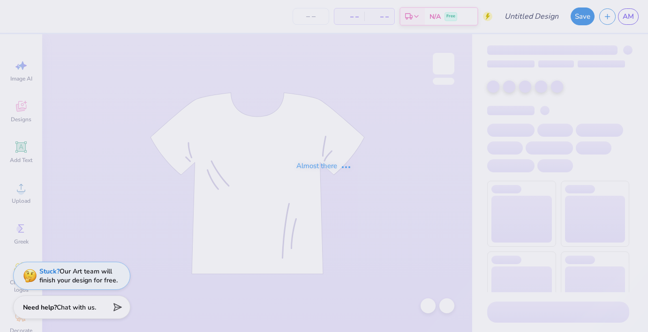
type input "New member tote"
type input "125"
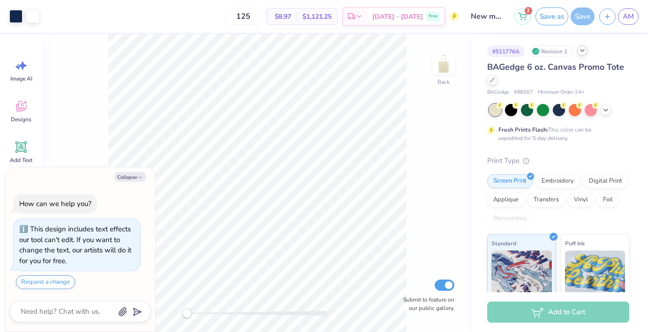
click at [585, 50] on icon at bounding box center [583, 51] width 8 height 8
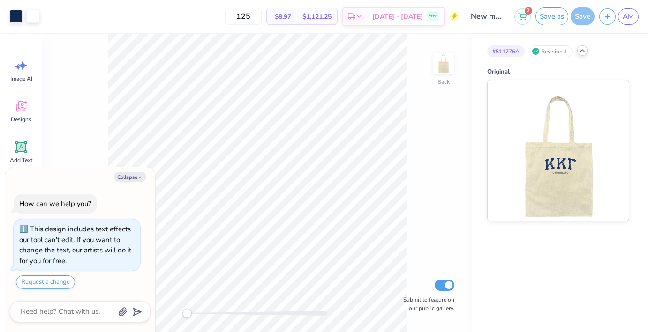
click at [585, 50] on icon at bounding box center [583, 51] width 8 height 8
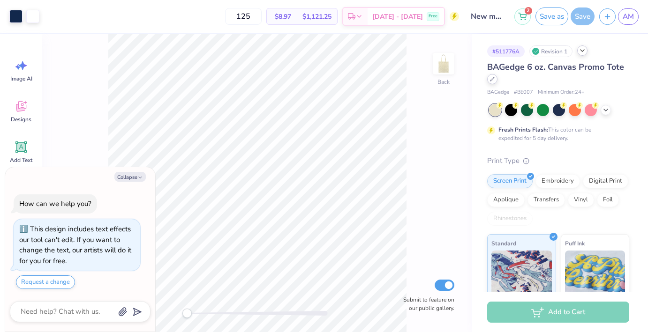
click at [496, 81] on div at bounding box center [492, 79] width 10 height 10
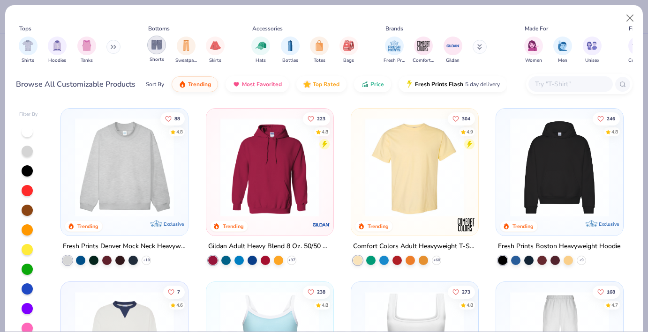
click at [159, 47] on img "filter for Shorts" at bounding box center [156, 44] width 11 height 11
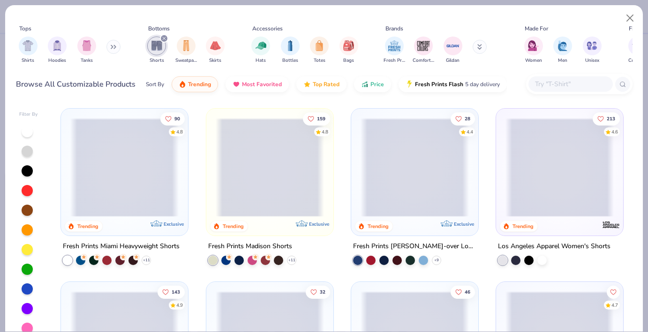
click at [249, 155] on span at bounding box center [270, 167] width 108 height 99
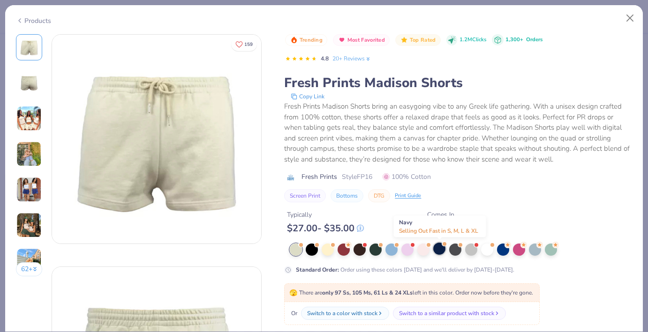
click at [440, 250] on div at bounding box center [439, 249] width 12 height 12
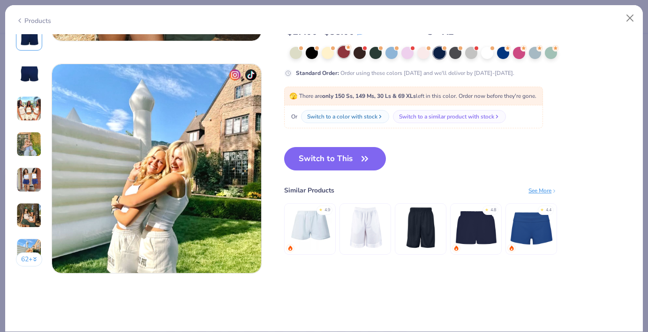
scroll to position [1365, 0]
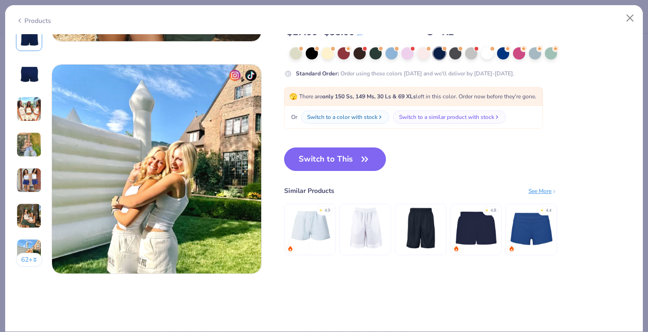
click at [354, 153] on button "Switch to This" at bounding box center [335, 159] width 102 height 23
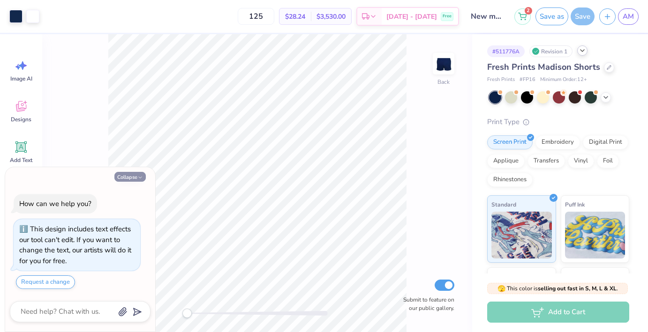
click at [128, 176] on button "Collapse" at bounding box center [129, 177] width 31 height 10
type textarea "x"
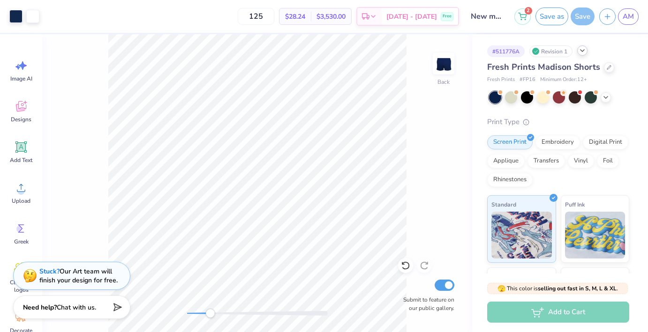
drag, startPoint x: 189, startPoint y: 314, endPoint x: 219, endPoint y: 314, distance: 29.1
click at [215, 314] on div "Accessibility label" at bounding box center [209, 313] width 9 height 9
drag, startPoint x: 219, startPoint y: 317, endPoint x: 188, endPoint y: 313, distance: 32.1
click at [188, 313] on div "Accessibility label" at bounding box center [187, 313] width 9 height 9
type input "2.04"
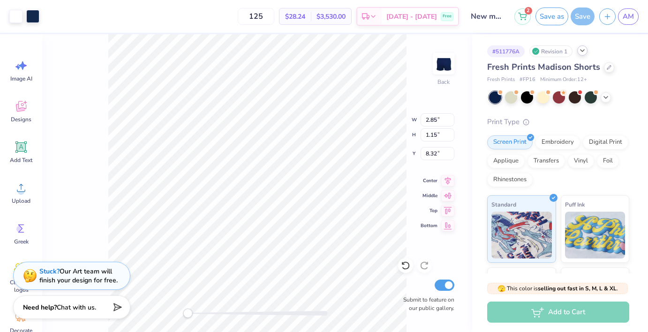
type input "0.80"
type input "8.60"
drag, startPoint x: 188, startPoint y: 310, endPoint x: 211, endPoint y: 311, distance: 23.4
click at [211, 311] on div "Accessibility label" at bounding box center [210, 313] width 9 height 9
click at [407, 266] on icon at bounding box center [405, 265] width 9 height 9
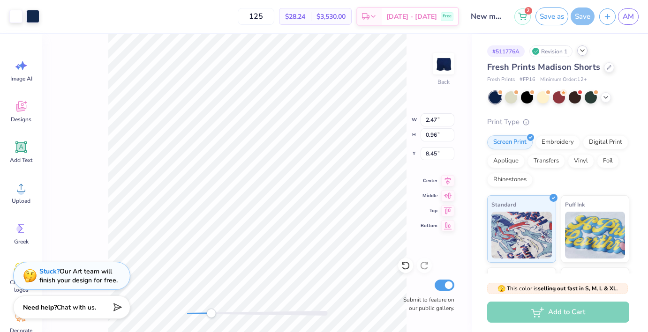
type input "2.47"
type input "0.96"
type input "8.45"
click at [175, 315] on div "Back Submit to feature on our public gallery." at bounding box center [257, 183] width 430 height 298
type input "8.24"
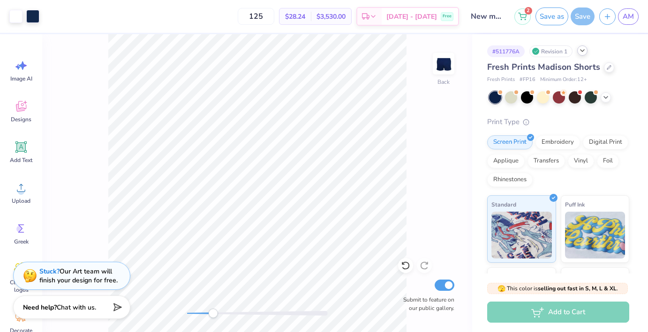
drag, startPoint x: 189, startPoint y: 312, endPoint x: 213, endPoint y: 312, distance: 23.9
click at [213, 312] on div "Accessibility label" at bounding box center [212, 313] width 9 height 9
click at [178, 308] on div "Back Submit to feature on our public gallery." at bounding box center [257, 183] width 430 height 298
type input "3.50"
type input "1.55"
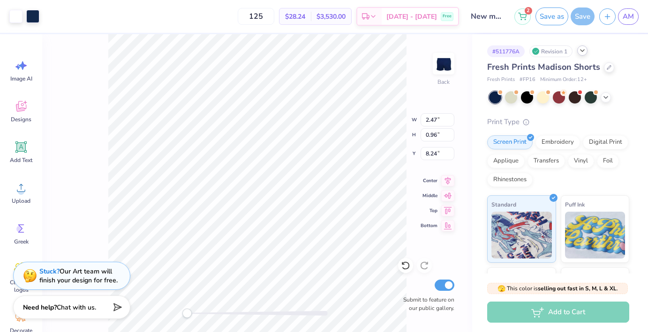
type input "7.83"
drag, startPoint x: 192, startPoint y: 314, endPoint x: 201, endPoint y: 314, distance: 8.9
click at [201, 314] on div at bounding box center [257, 313] width 141 height 5
click at [166, 309] on div "Back Submit to feature on our public gallery." at bounding box center [257, 183] width 430 height 298
click at [406, 271] on icon at bounding box center [405, 265] width 9 height 9
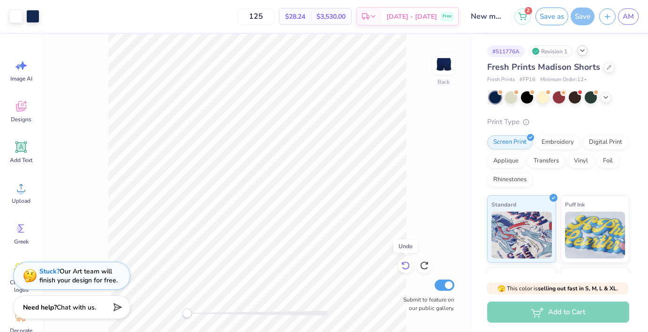
click at [406, 271] on icon at bounding box center [405, 265] width 9 height 9
click at [407, 266] on icon at bounding box center [405, 265] width 9 height 9
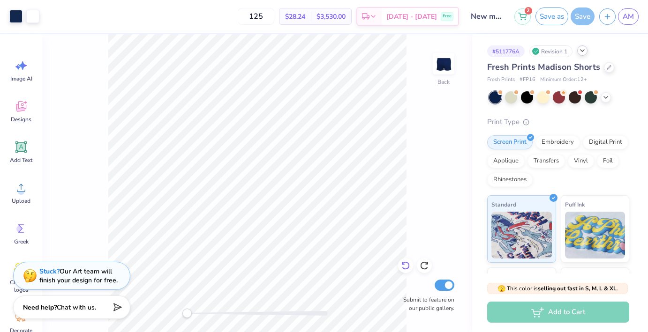
click at [407, 261] on icon at bounding box center [405, 265] width 9 height 9
click at [520, 15] on icon at bounding box center [522, 15] width 8 height 8
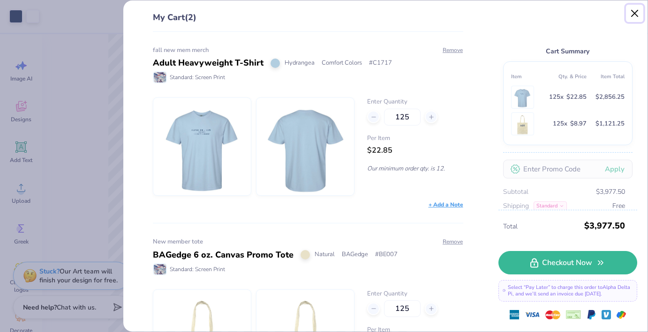
click at [632, 17] on button "Close" at bounding box center [635, 14] width 18 height 18
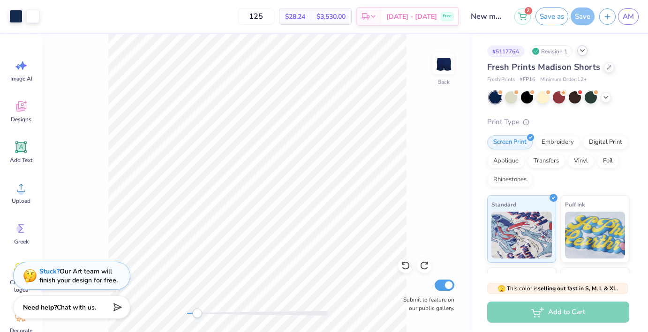
drag, startPoint x: 188, startPoint y: 315, endPoint x: 200, endPoint y: 315, distance: 12.2
click at [199, 315] on div "Accessibility label" at bounding box center [196, 313] width 9 height 9
drag, startPoint x: 197, startPoint y: 314, endPoint x: 215, endPoint y: 314, distance: 18.3
click at [215, 314] on div "Accessibility label" at bounding box center [215, 313] width 9 height 9
click at [181, 315] on div "Back Submit to feature on our public gallery." at bounding box center [257, 183] width 430 height 298
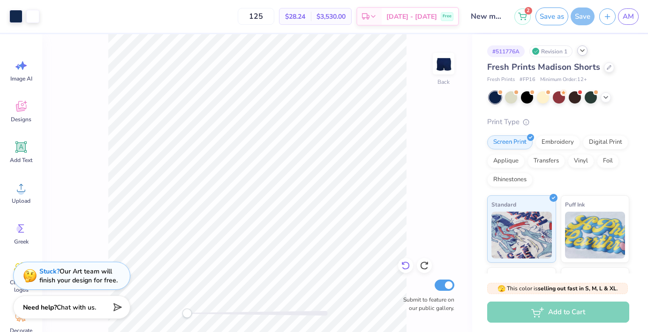
click at [407, 264] on icon at bounding box center [405, 265] width 9 height 9
click at [607, 67] on icon at bounding box center [609, 66] width 5 height 5
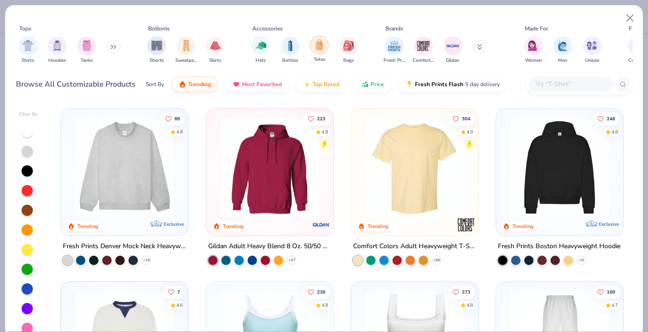
click at [327, 45] on div "filter for Totes" at bounding box center [319, 45] width 19 height 19
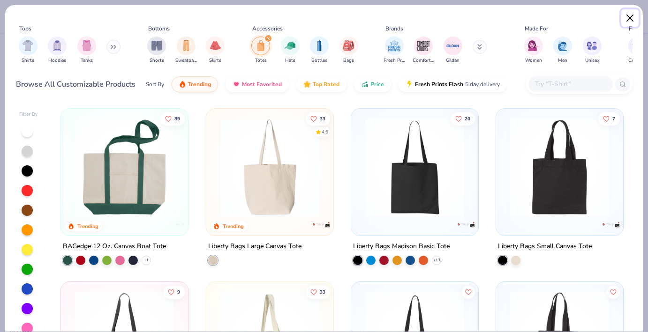
click at [627, 15] on button "Close" at bounding box center [630, 18] width 18 height 18
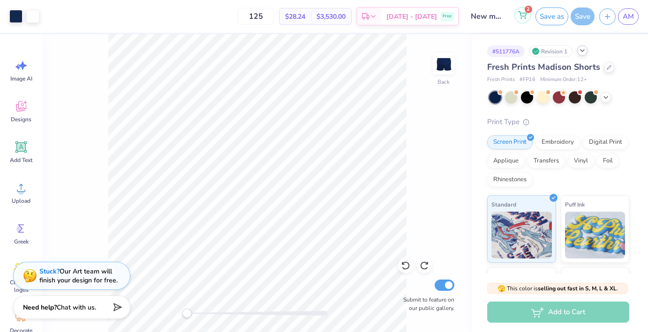
click at [524, 14] on icon at bounding box center [522, 15] width 8 height 8
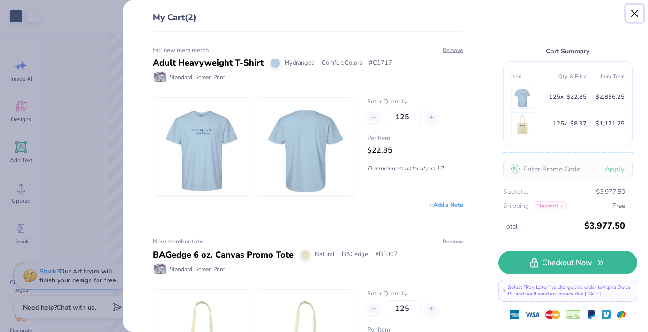
click at [636, 14] on button "Close" at bounding box center [635, 14] width 18 height 18
